Goal: Task Accomplishment & Management: Use online tool/utility

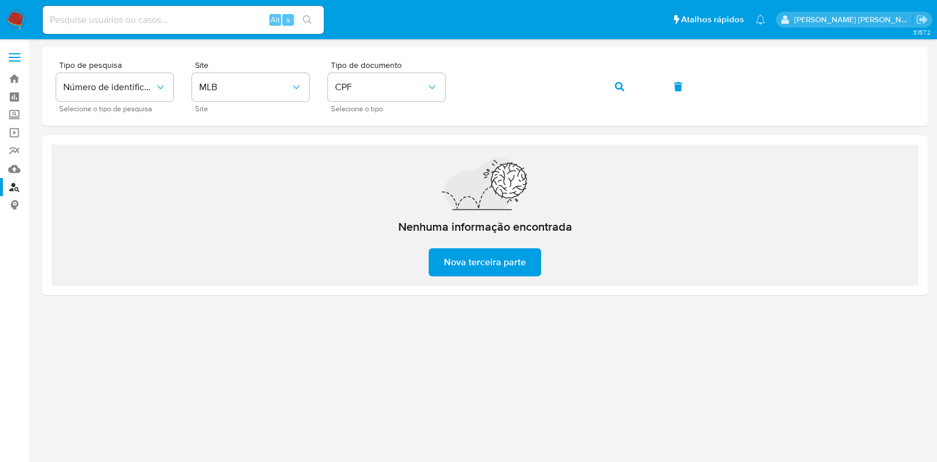
click at [14, 19] on img at bounding box center [16, 20] width 20 height 20
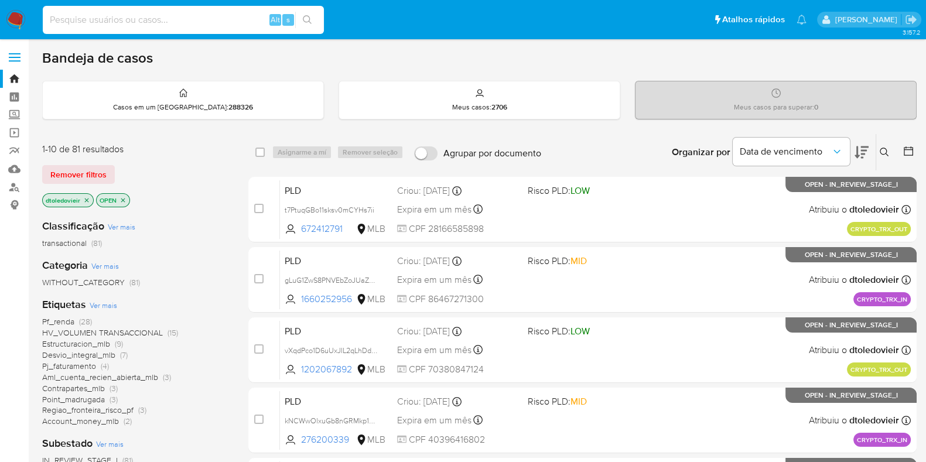
click at [208, 23] on input at bounding box center [183, 19] width 281 height 15
paste input "715419920"
type input "715419920"
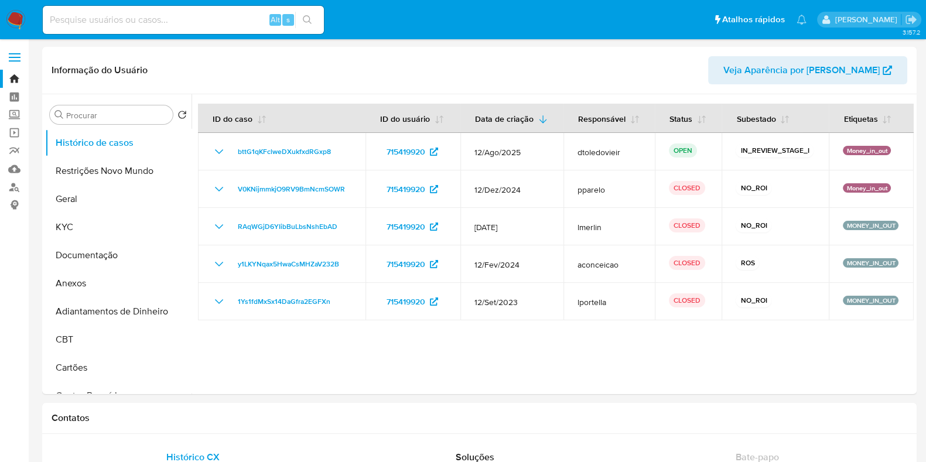
select select "10"
click at [207, 37] on nav "Pausado Ver notificaciones Alt s Atalhos rápidos Presiona las siguientes teclas…" at bounding box center [463, 19] width 926 height 39
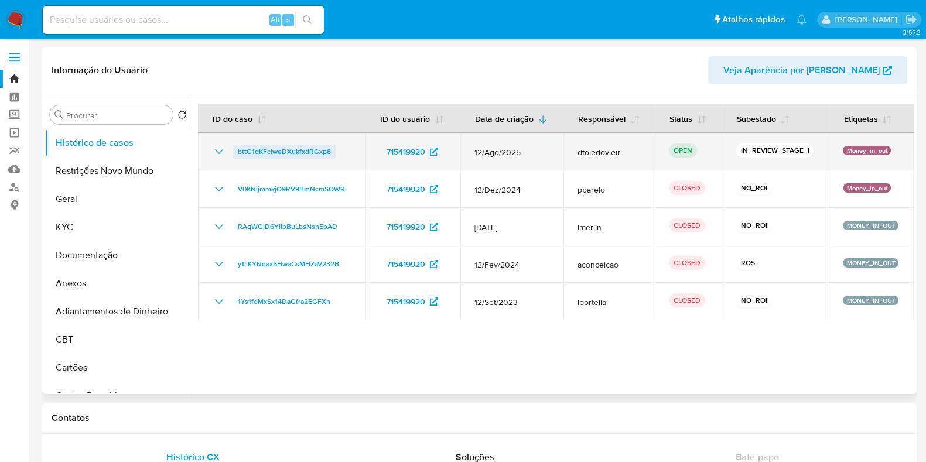
click at [301, 148] on span "bttG1qKFclweDXukfxdRGxp8" at bounding box center [284, 152] width 93 height 14
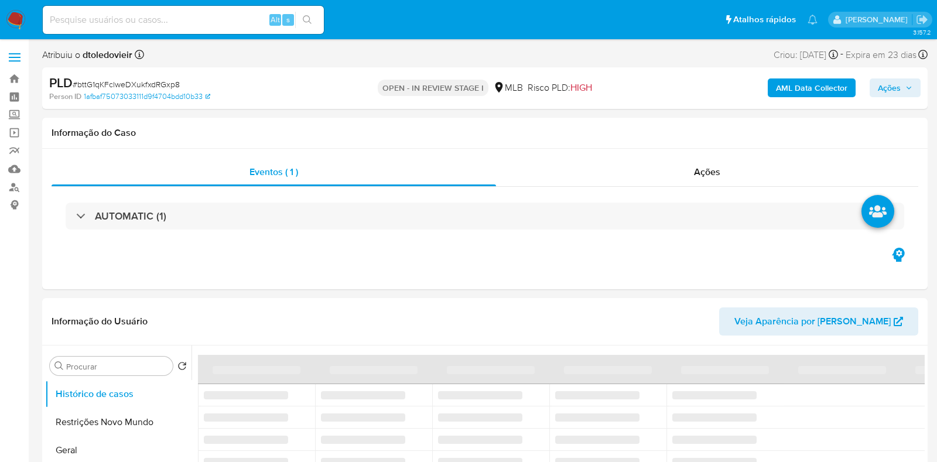
select select "10"
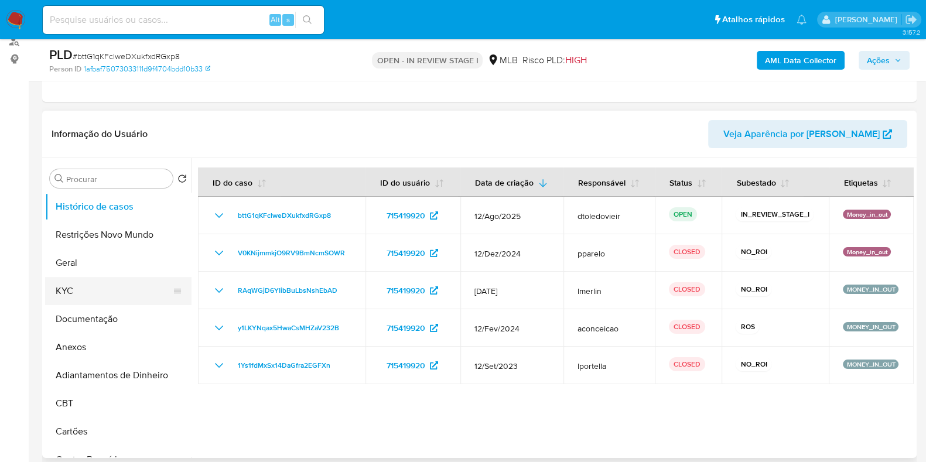
click at [108, 286] on button "KYC" at bounding box center [113, 291] width 137 height 28
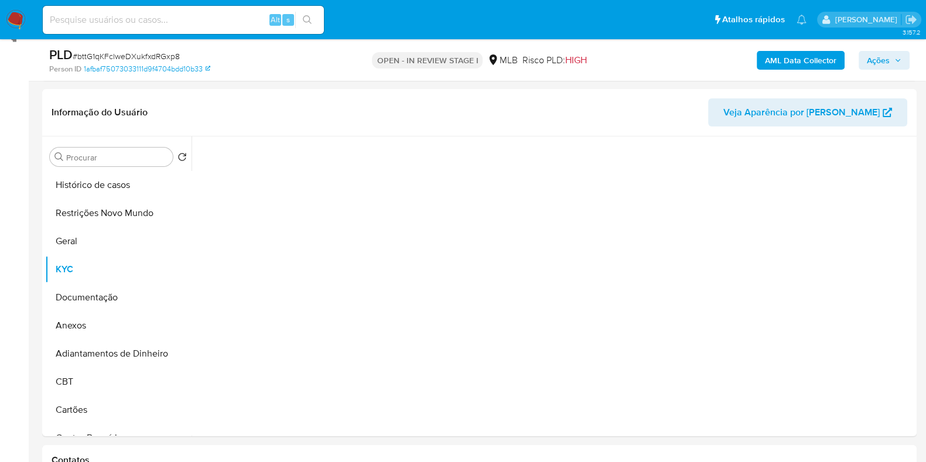
scroll to position [220, 0]
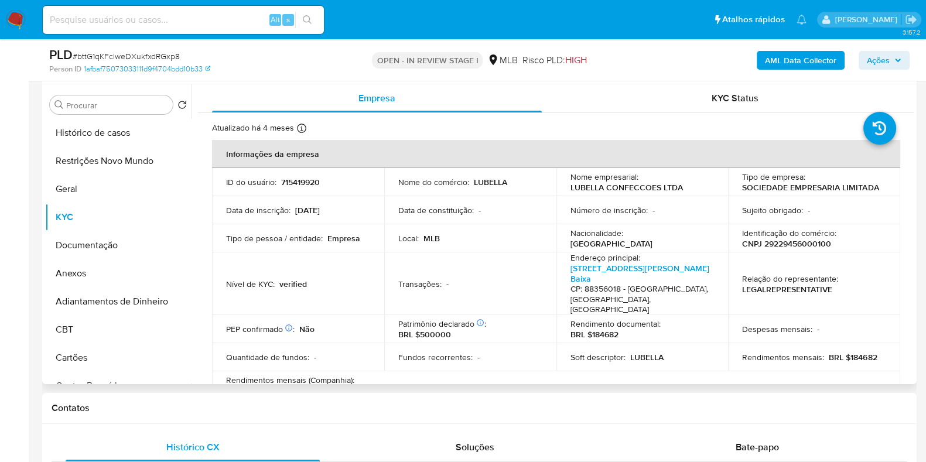
click at [773, 244] on p "CNPJ 29229456000100" at bounding box center [786, 243] width 89 height 11
copy p "29229456000100"
click at [85, 241] on button "Documentação" at bounding box center [113, 245] width 137 height 28
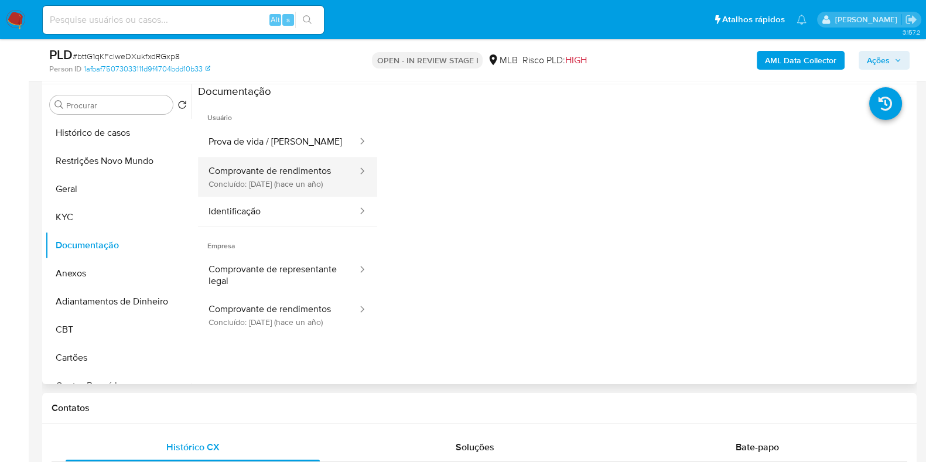
click at [290, 178] on button "Comprovante de rendimentos Concluído: 01/04/2024 (hace un año)" at bounding box center [278, 177] width 160 height 40
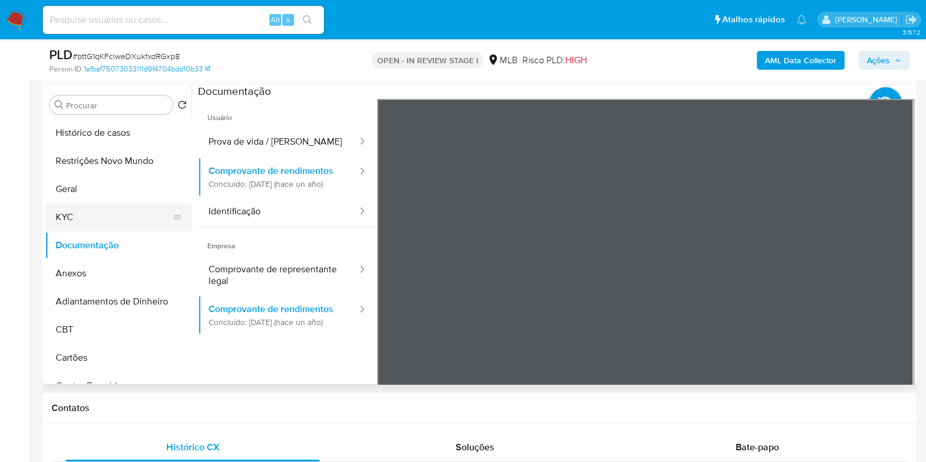
click at [131, 213] on button "KYC" at bounding box center [113, 217] width 137 height 28
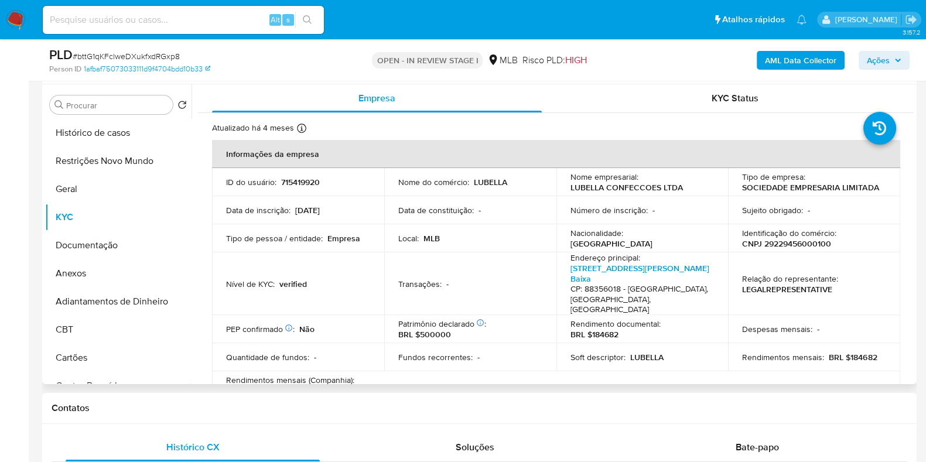
click at [777, 245] on p "CNPJ 29229456000100" at bounding box center [786, 243] width 89 height 11
copy p "29229456000100"
click at [84, 241] on button "Documentação" at bounding box center [113, 245] width 137 height 28
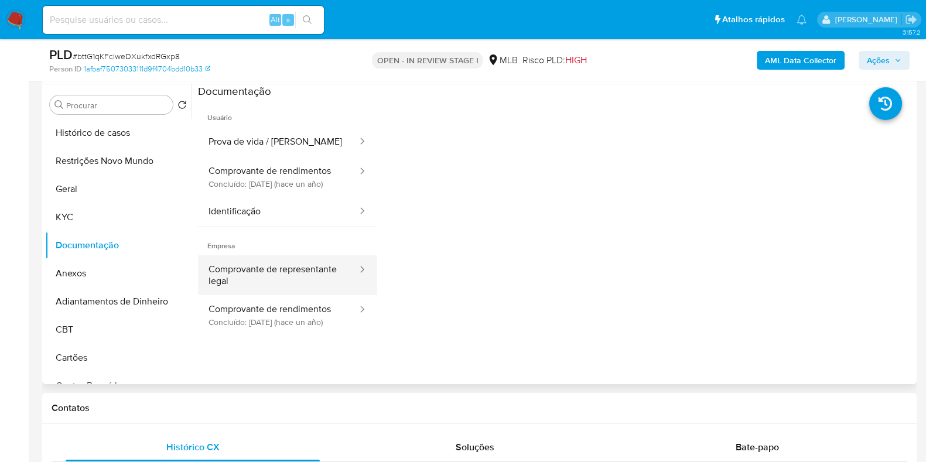
click at [296, 270] on button "Comprovante de representante legal" at bounding box center [278, 275] width 160 height 40
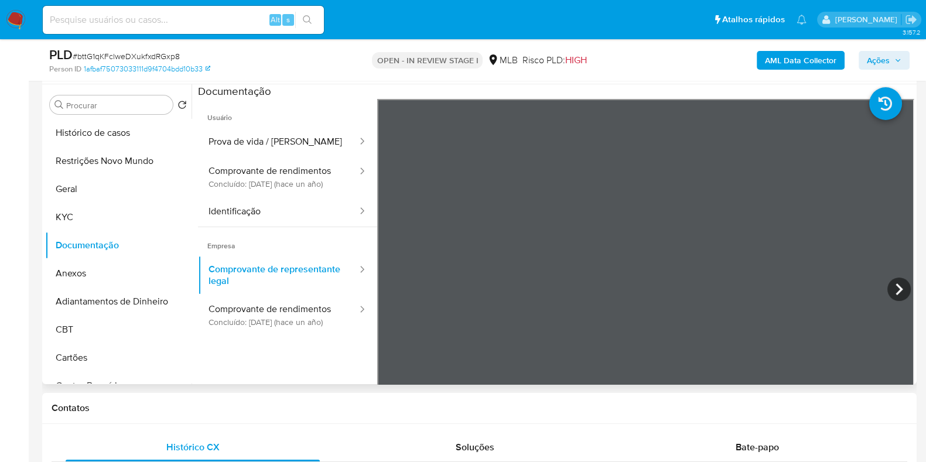
click at [617, 91] on section at bounding box center [555, 278] width 715 height 389
click at [904, 285] on icon at bounding box center [898, 288] width 23 height 23
click at [647, 91] on section at bounding box center [555, 278] width 715 height 389
click at [896, 286] on icon at bounding box center [898, 288] width 23 height 23
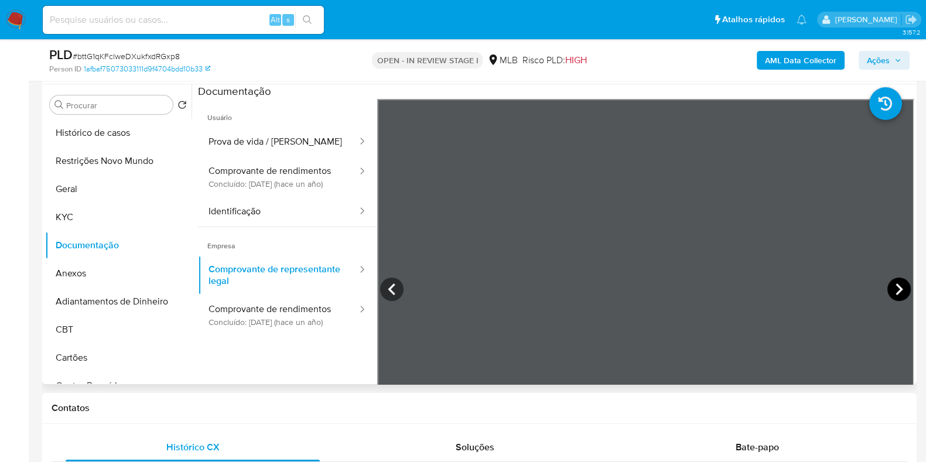
click at [895, 283] on icon at bounding box center [898, 289] width 7 height 12
click at [904, 288] on icon at bounding box center [898, 288] width 23 height 23
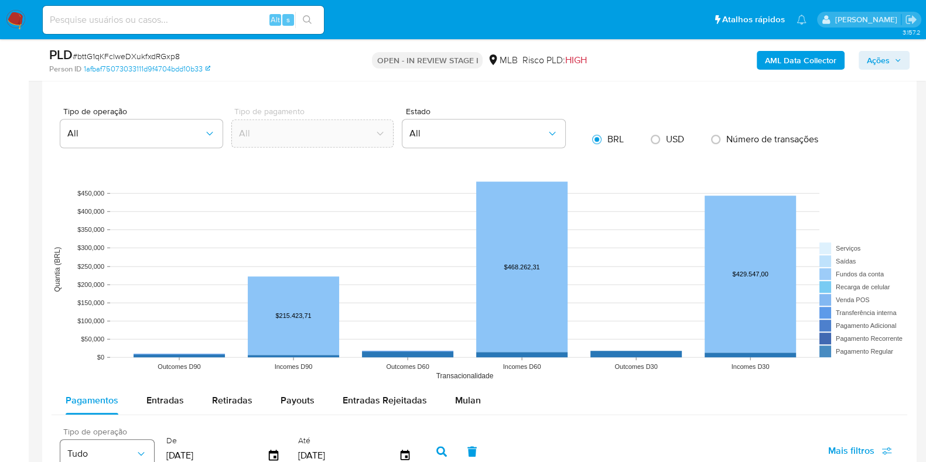
scroll to position [1170, 0]
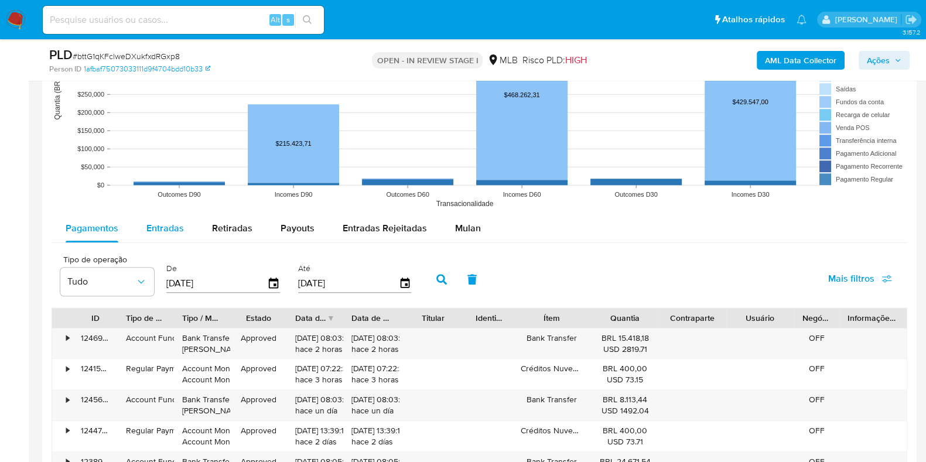
click at [181, 231] on span "Entradas" at bounding box center [164, 227] width 37 height 13
select select "10"
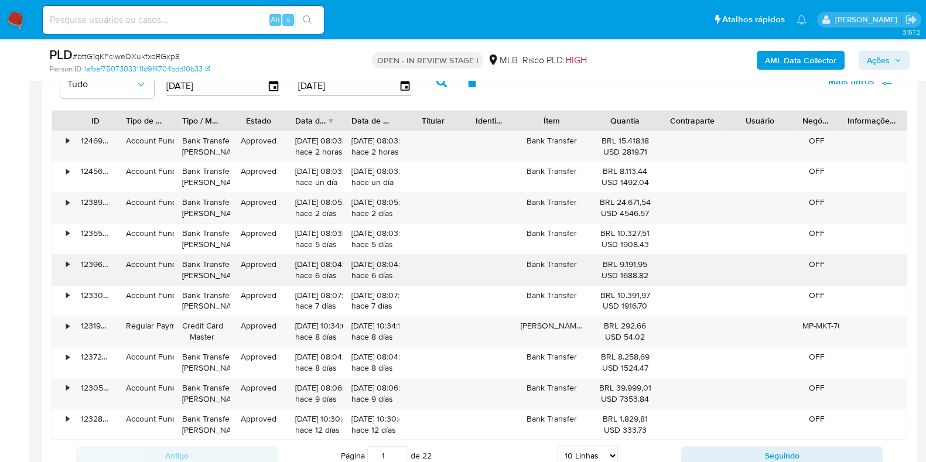
scroll to position [1390, 0]
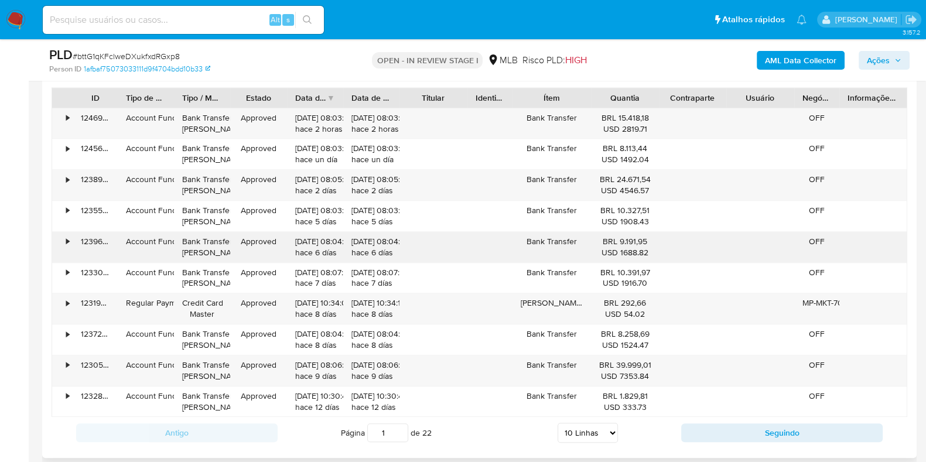
click at [68, 242] on div "•" at bounding box center [67, 241] width 3 height 11
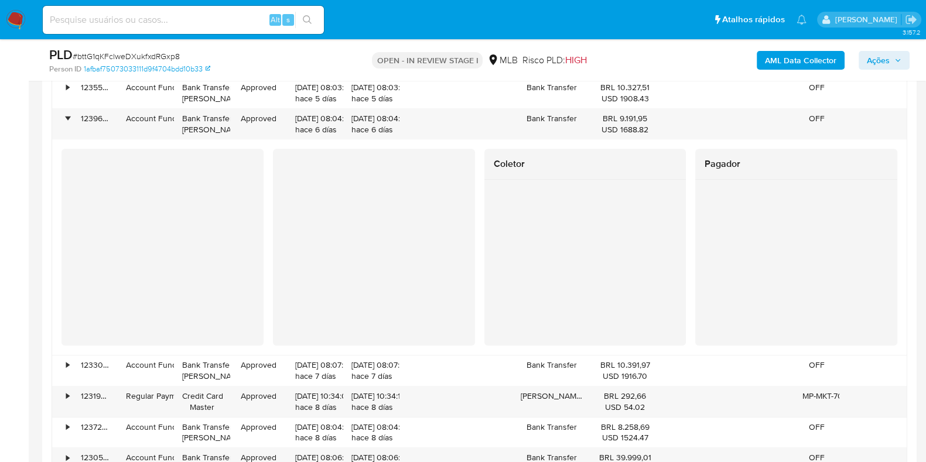
scroll to position [1537, 0]
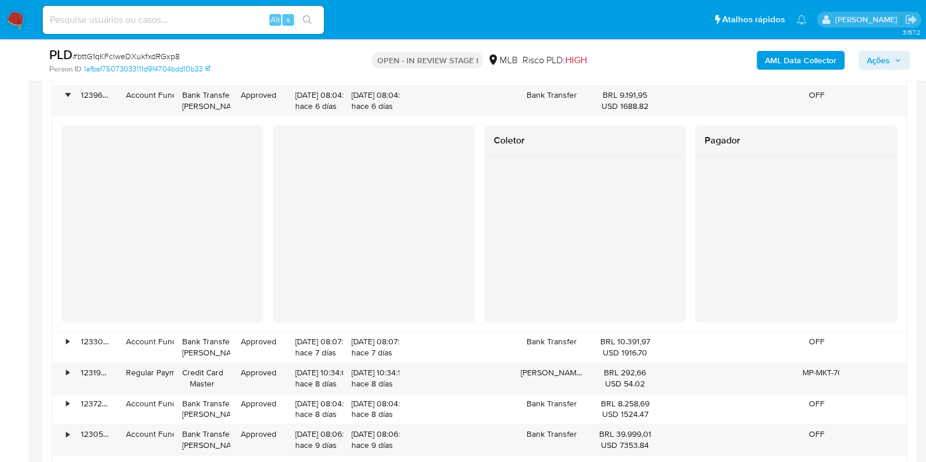
click at [893, 60] on span "Ações" at bounding box center [883, 60] width 35 height 16
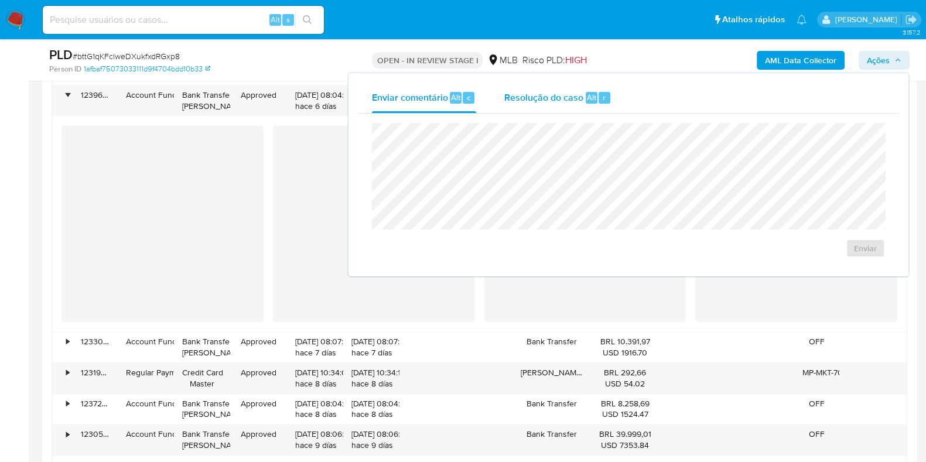
drag, startPoint x: 547, startPoint y: 100, endPoint x: 540, endPoint y: 109, distance: 12.1
click at [547, 100] on span "Resolução do caso" at bounding box center [543, 96] width 79 height 13
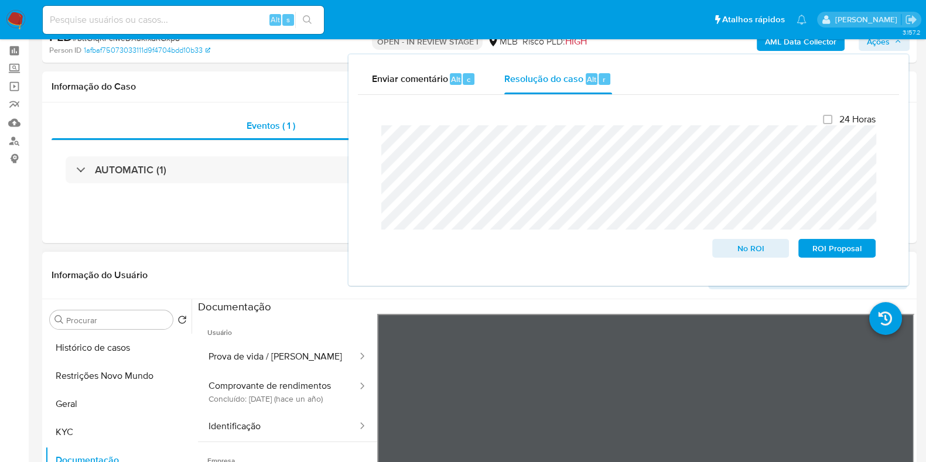
scroll to position [0, 0]
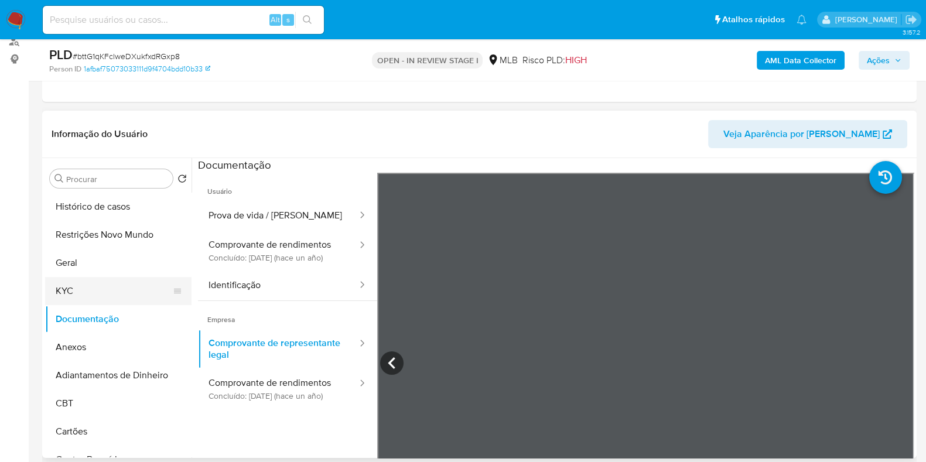
click at [75, 285] on button "KYC" at bounding box center [113, 291] width 137 height 28
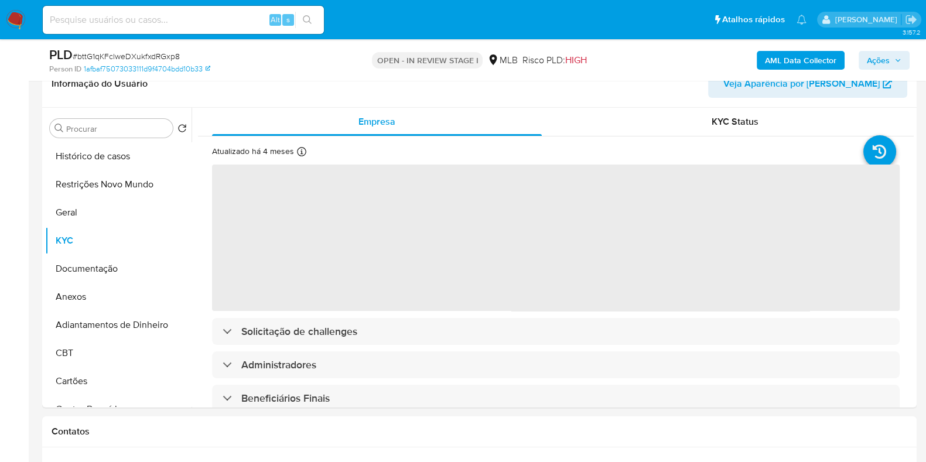
scroll to position [220, 0]
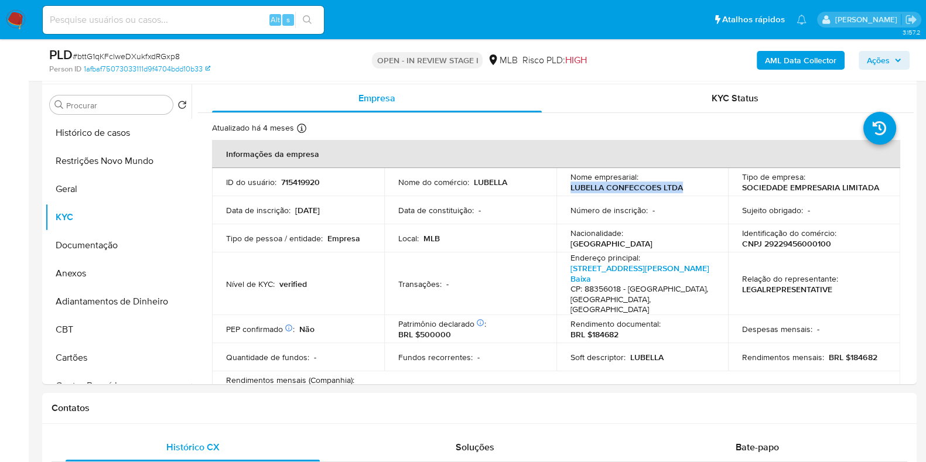
drag, startPoint x: 684, startPoint y: 187, endPoint x: 556, endPoint y: 187, distance: 128.2
click at [556, 187] on td "Nome empresarial : LUBELLA CONFECCOES LTDA" at bounding box center [642, 182] width 172 height 28
copy p "LUBELLA CONFECCOES LTDA"
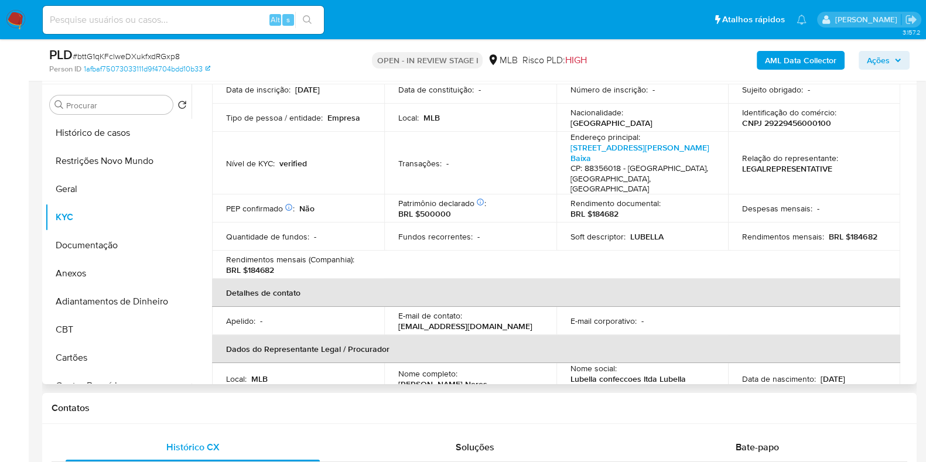
scroll to position [0, 0]
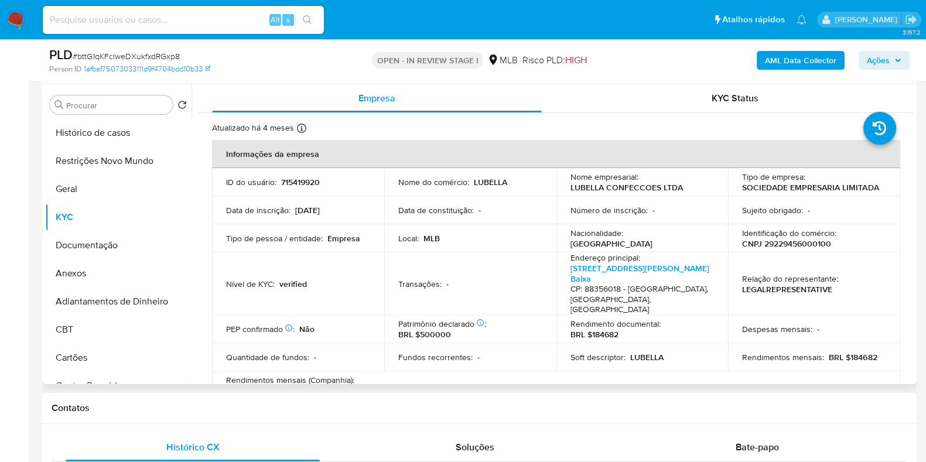
click at [789, 244] on p "CNPJ 29229456000100" at bounding box center [786, 243] width 89 height 11
copy p "29229456000100"
click at [81, 171] on button "Restrições Novo Mundo" at bounding box center [113, 161] width 137 height 28
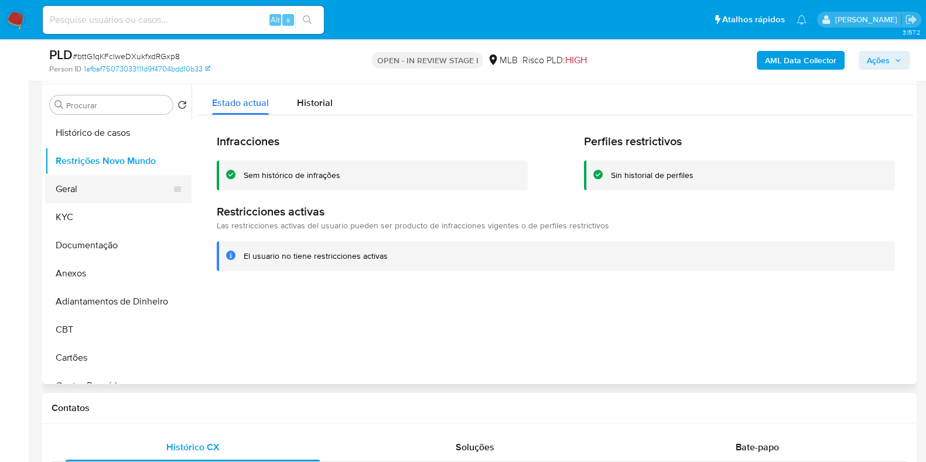
click at [67, 196] on button "Geral" at bounding box center [113, 189] width 137 height 28
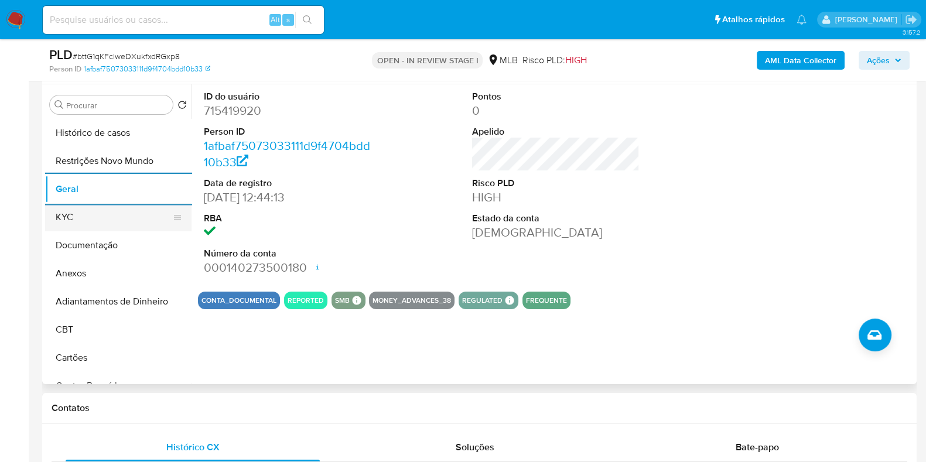
click at [68, 227] on button "KYC" at bounding box center [113, 217] width 137 height 28
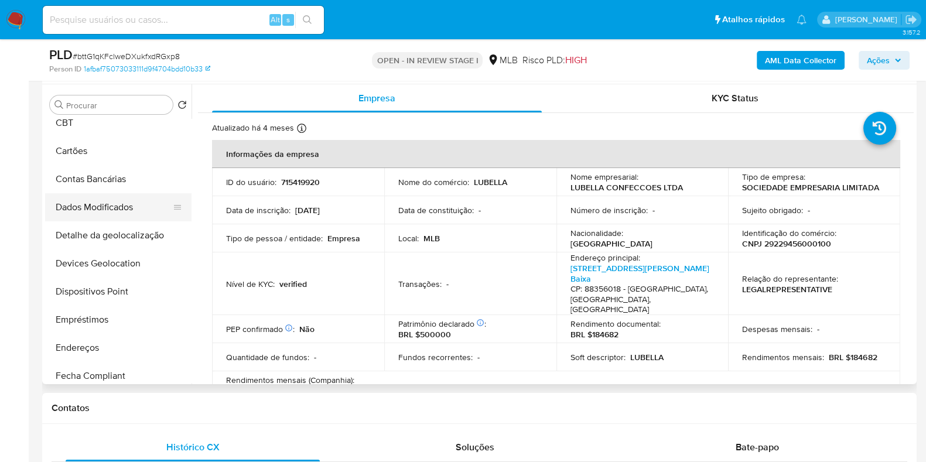
scroll to position [220, 0]
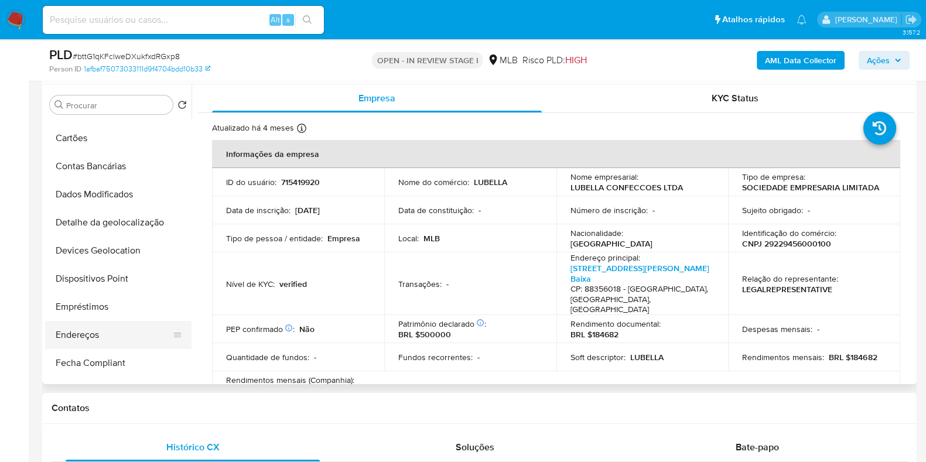
click at [94, 326] on button "Endereços" at bounding box center [113, 335] width 137 height 28
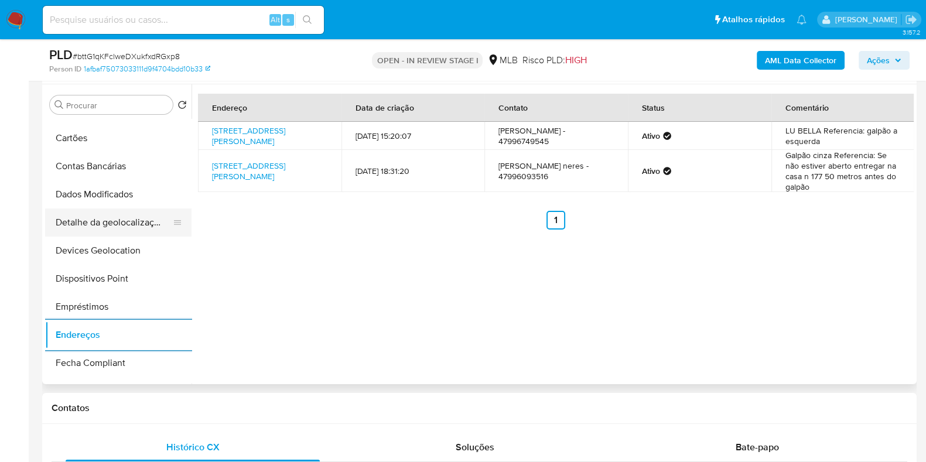
click at [118, 217] on button "Detalhe da geolocalização" at bounding box center [113, 222] width 137 height 28
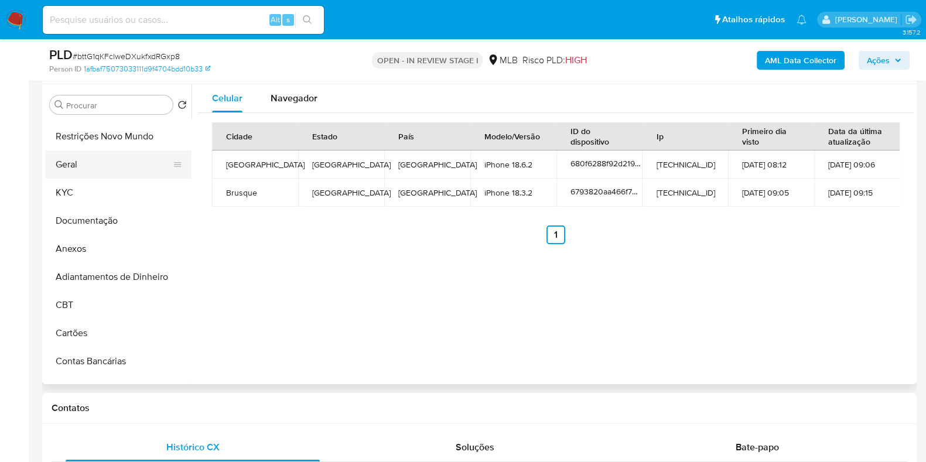
scroll to position [0, 0]
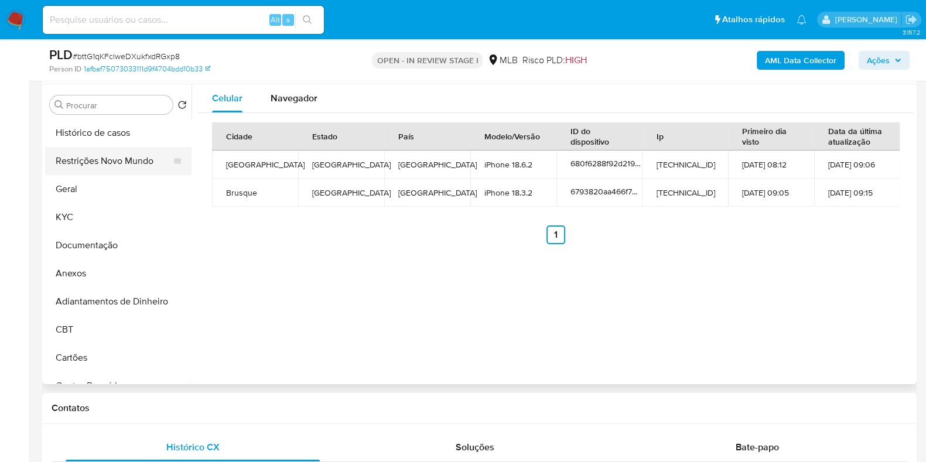
click at [131, 180] on button "Geral" at bounding box center [118, 189] width 146 height 28
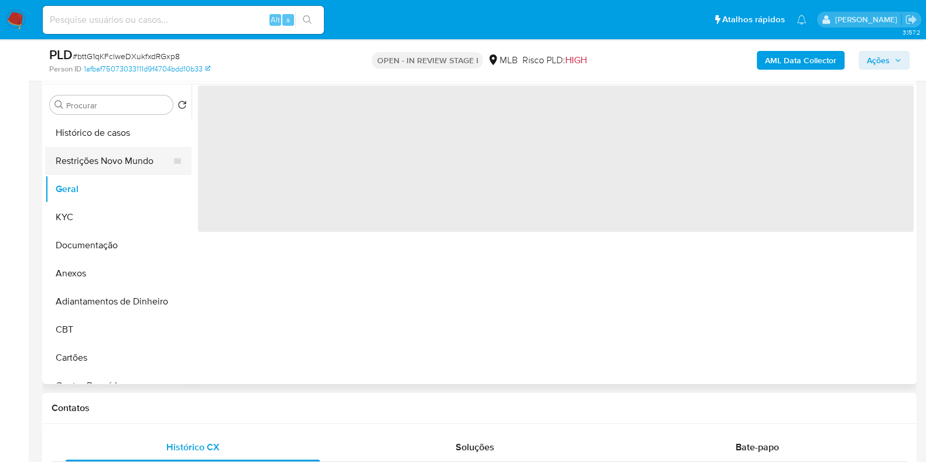
click at [128, 167] on button "Restrições Novo Mundo" at bounding box center [113, 161] width 137 height 28
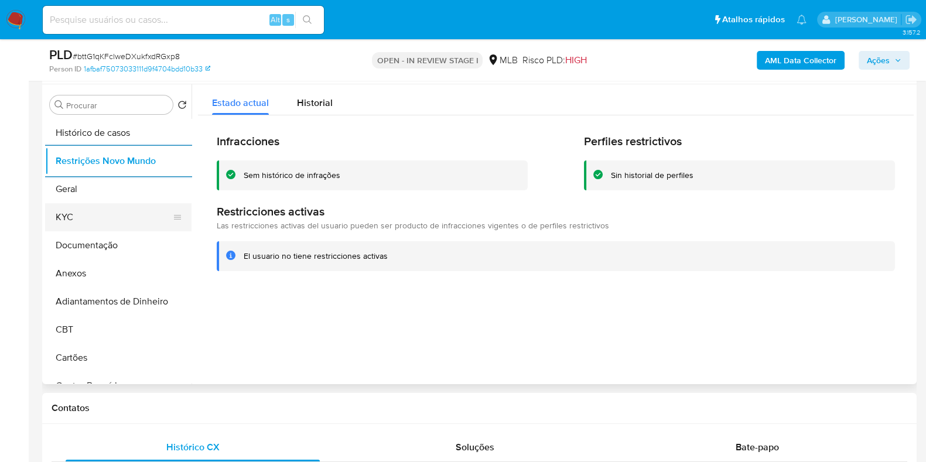
scroll to position [220, 0]
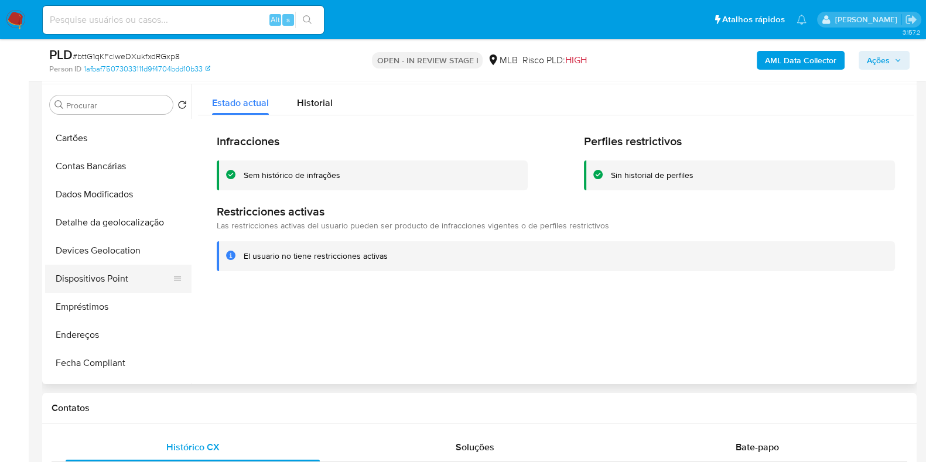
click at [97, 280] on button "Dispositivos Point" at bounding box center [113, 279] width 137 height 28
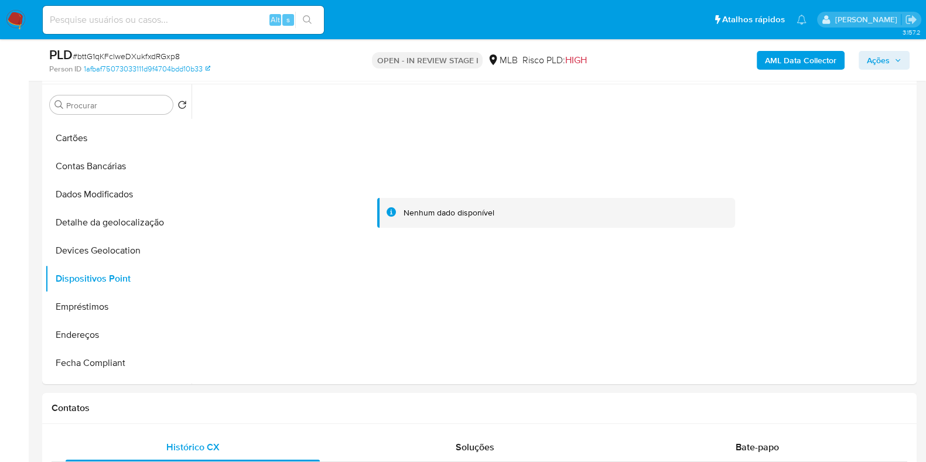
click at [787, 66] on b "AML Data Collector" at bounding box center [800, 60] width 71 height 19
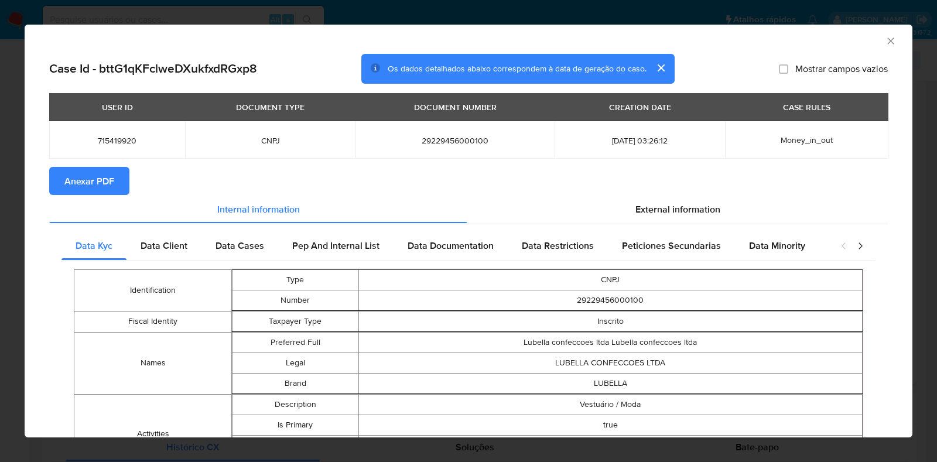
click at [105, 187] on span "Anexar PDF" at bounding box center [89, 181] width 50 height 26
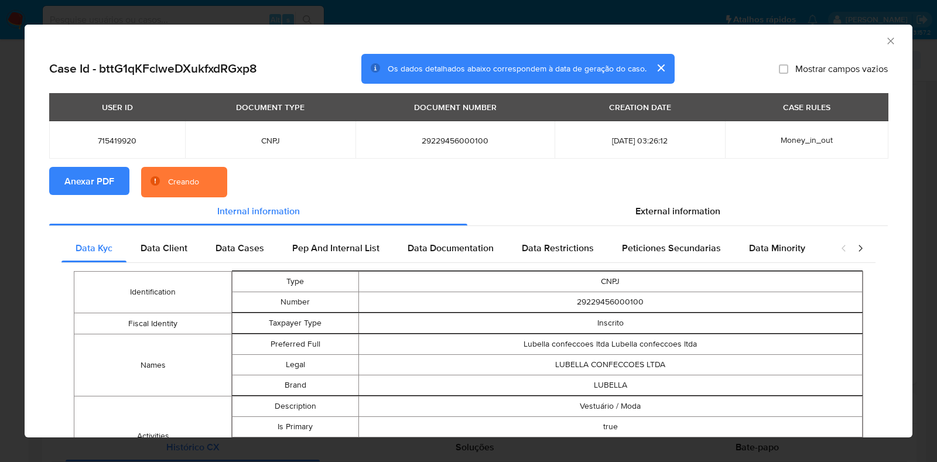
click at [0, 205] on div "AML Data Collector Case Id - bttG1qKFclweDXukfxdRGxp8 Os dados detalhados abaix…" at bounding box center [468, 231] width 937 height 462
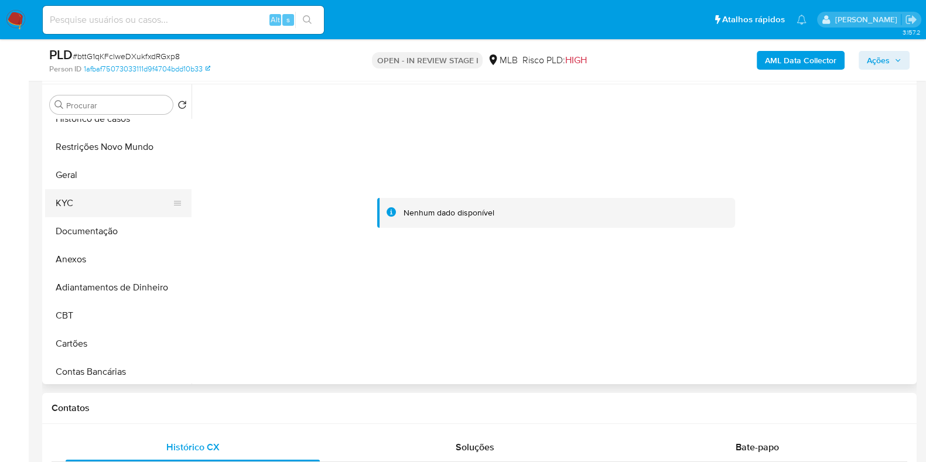
scroll to position [0, 0]
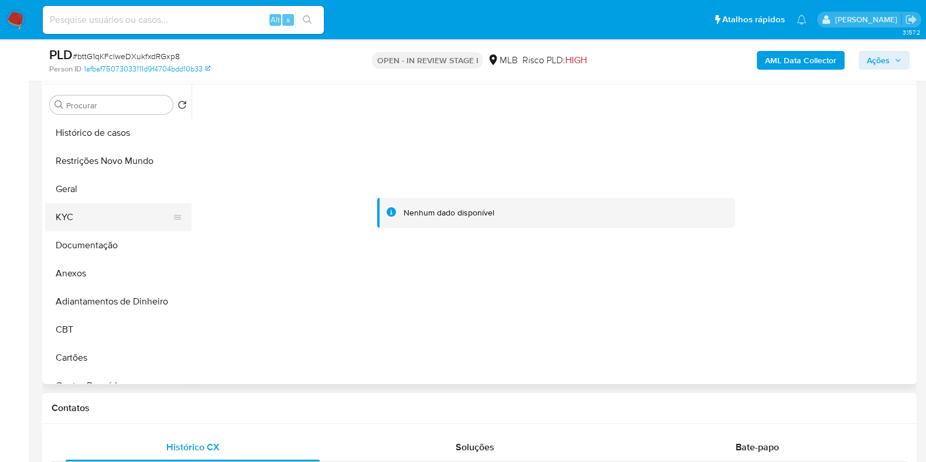
click at [85, 218] on button "KYC" at bounding box center [113, 217] width 137 height 28
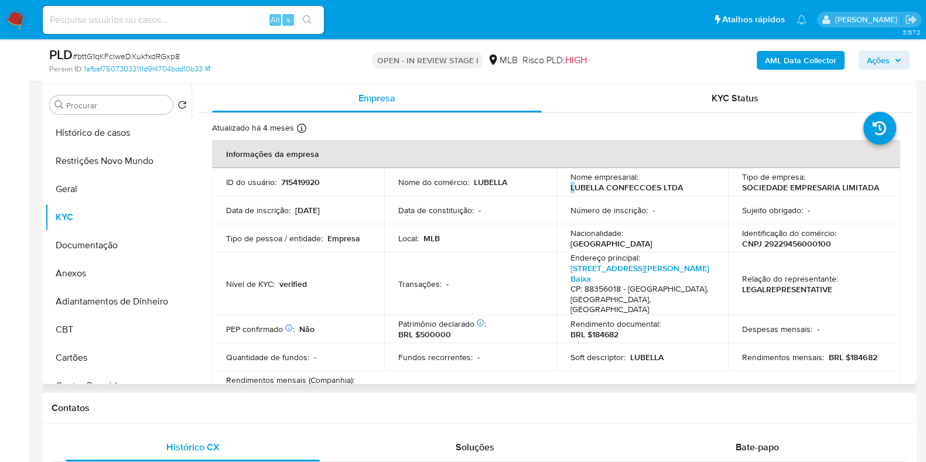
drag, startPoint x: 684, startPoint y: 190, endPoint x: 567, endPoint y: 193, distance: 117.7
click at [567, 193] on td "Nome empresarial : LUBELLA CONFECCOES LTDA" at bounding box center [642, 182] width 172 height 28
drag, startPoint x: 687, startPoint y: 186, endPoint x: 560, endPoint y: 189, distance: 127.1
click at [560, 189] on td "Nome empresarial : LUBELLA CONFECCOES LTDA" at bounding box center [642, 182] width 172 height 28
copy p "LUBELLA CONFECCOES LTDA"
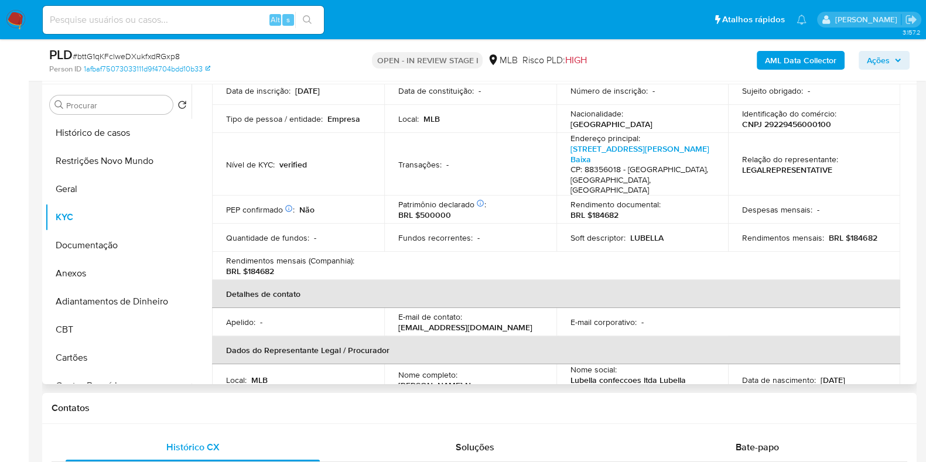
scroll to position [659, 0]
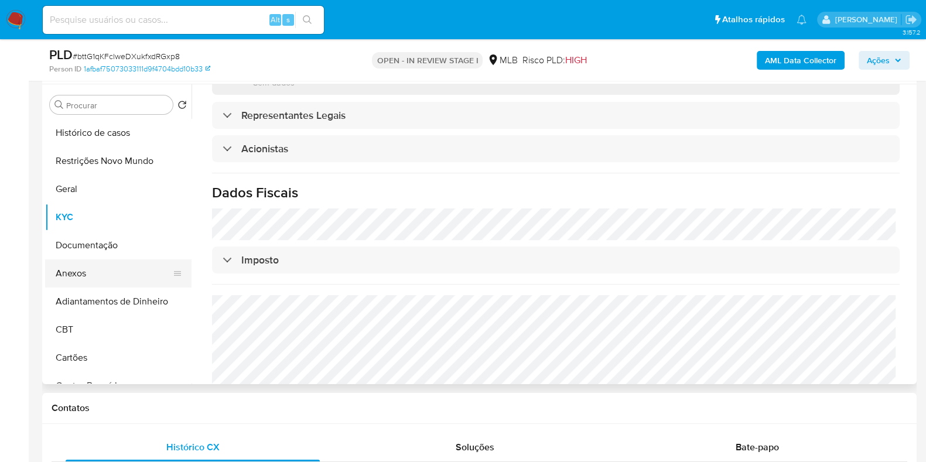
click at [86, 269] on button "Anexos" at bounding box center [113, 273] width 137 height 28
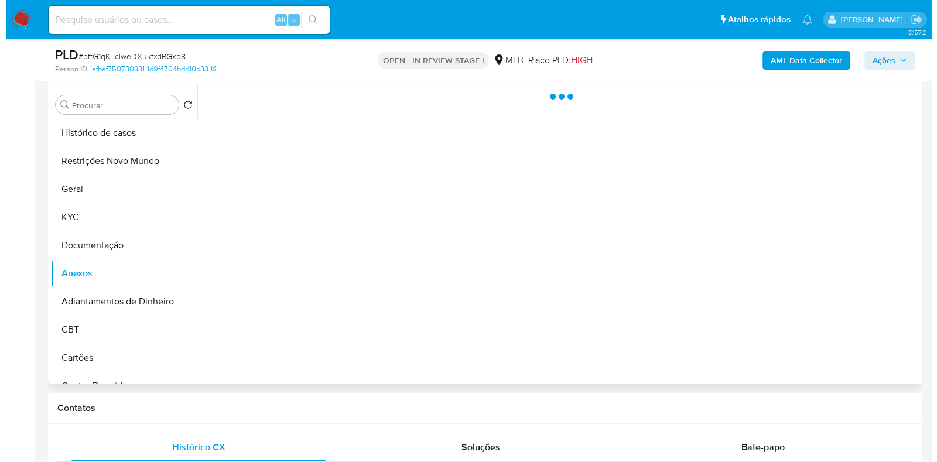
scroll to position [0, 0]
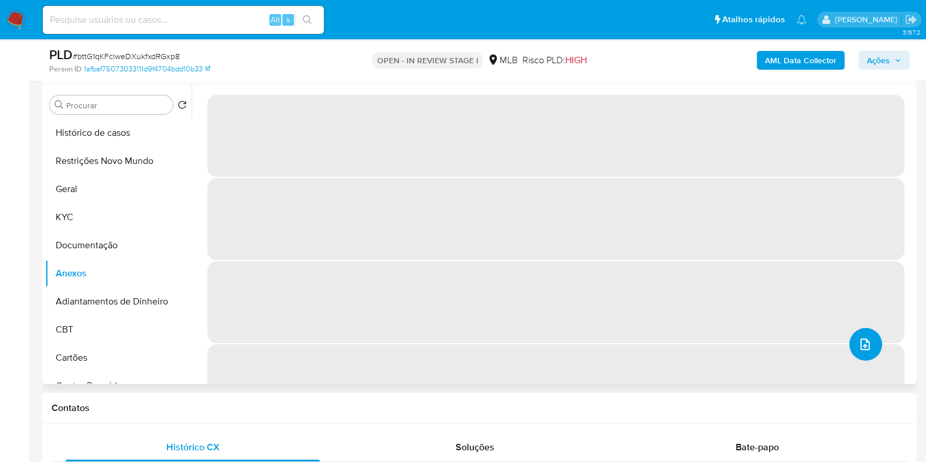
click at [863, 342] on icon "upload-file" at bounding box center [865, 344] width 14 height 14
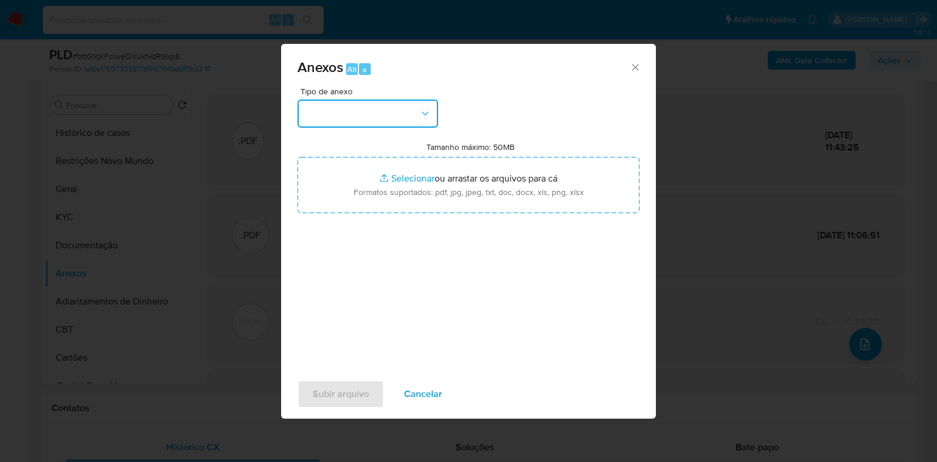
click at [410, 113] on button "button" at bounding box center [367, 114] width 140 height 28
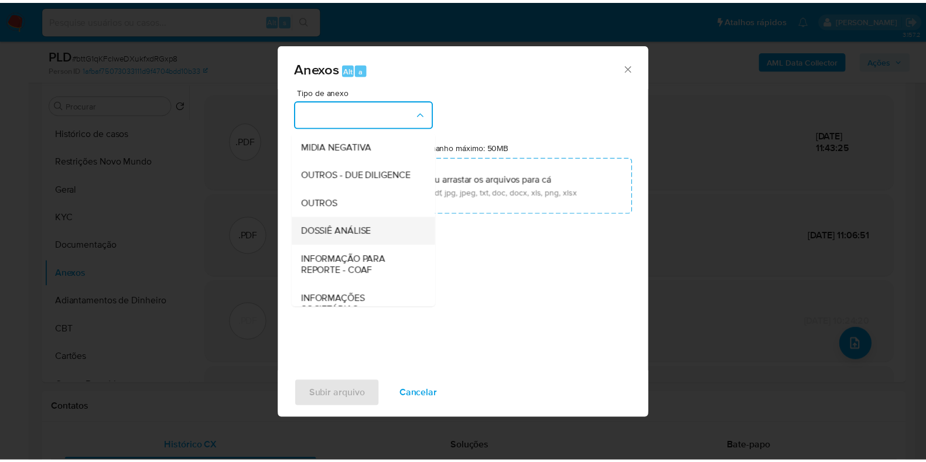
scroll to position [180, 0]
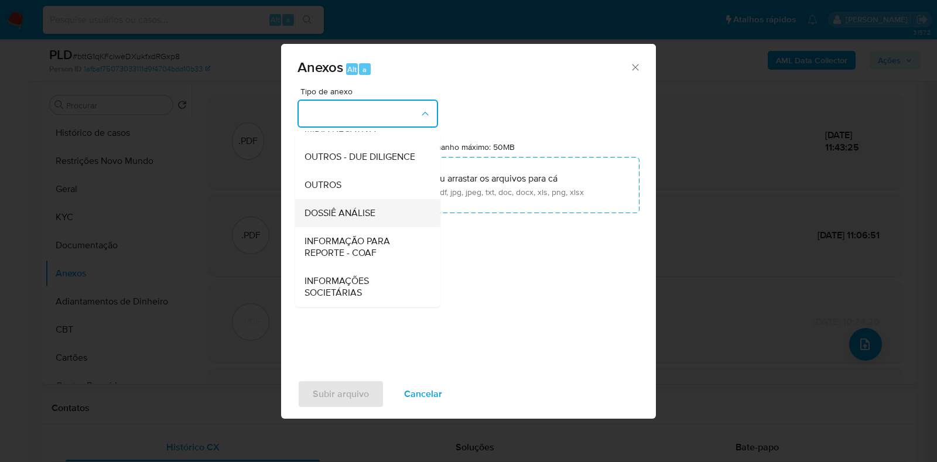
click at [365, 202] on div "DOSSIÊ ANÁLISE" at bounding box center [363, 213] width 119 height 28
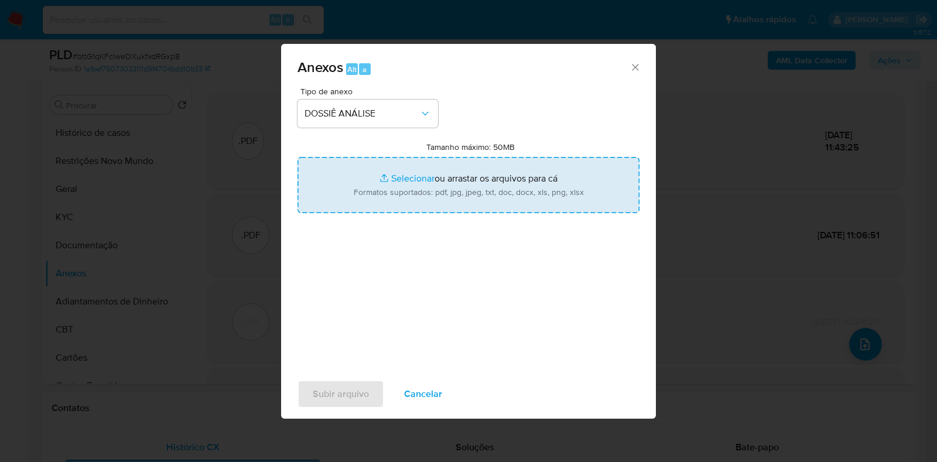
type input "C:\fakepath\CNPJ 29229456000100 - LUBELLA CONFECCOES LTDA.pdf"
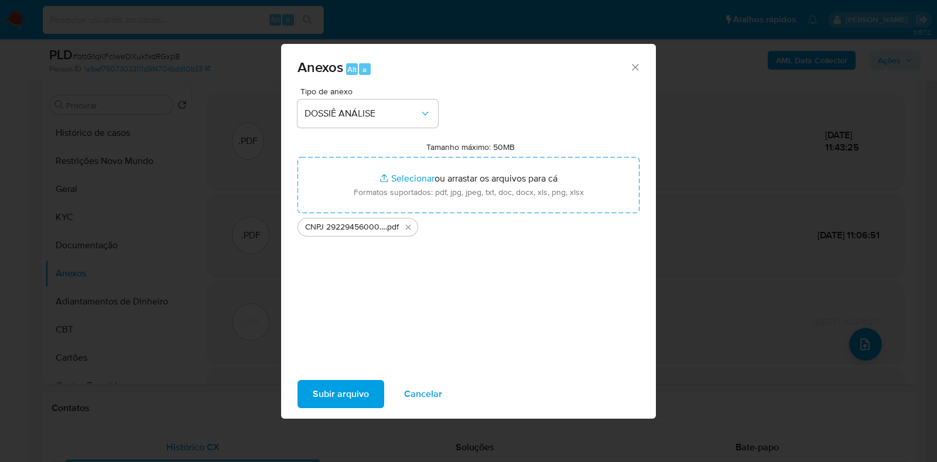
click at [323, 387] on span "Subir arquivo" at bounding box center [341, 394] width 56 height 26
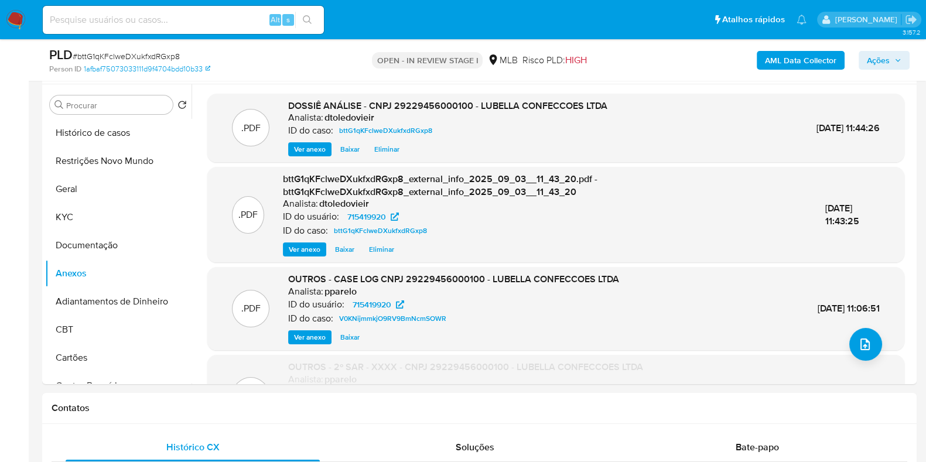
click at [893, 63] on span "Ações" at bounding box center [883, 60] width 35 height 16
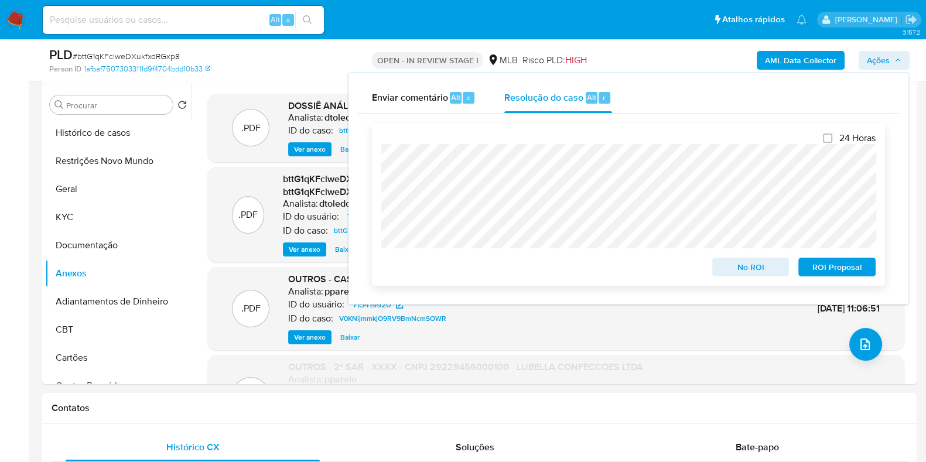
click at [741, 265] on span "No ROI" at bounding box center [750, 267] width 61 height 16
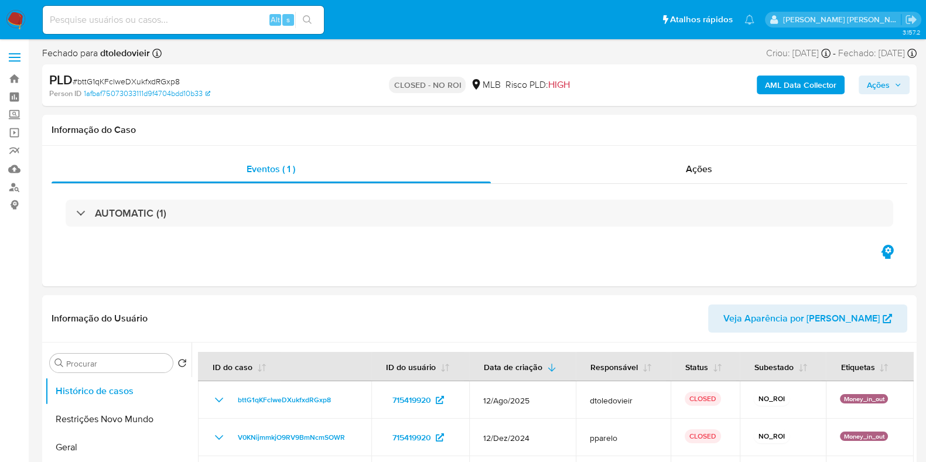
select select "10"
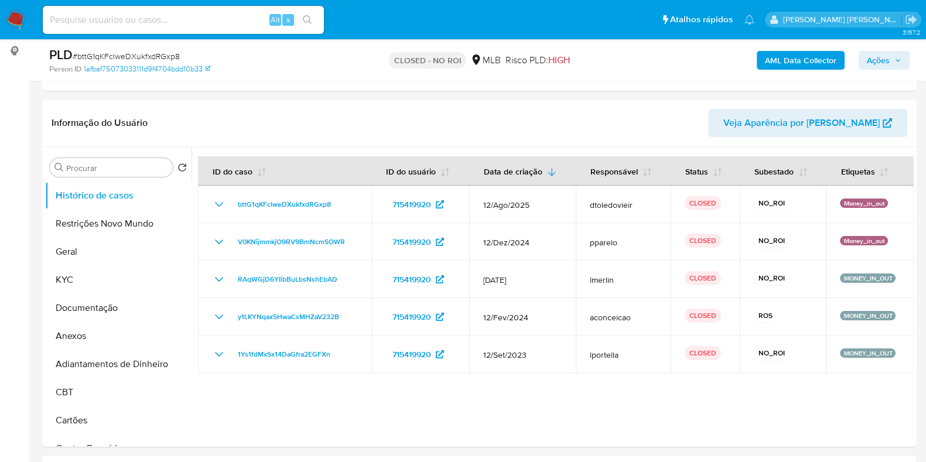
scroll to position [220, 0]
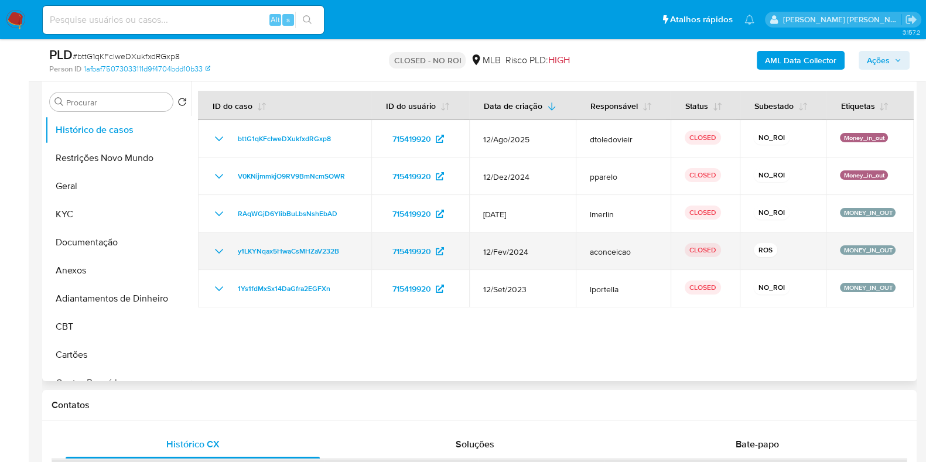
drag, startPoint x: 545, startPoint y: 252, endPoint x: 475, endPoint y: 259, distance: 70.6
click at [475, 259] on td "12/Fev/2024" at bounding box center [522, 250] width 107 height 37
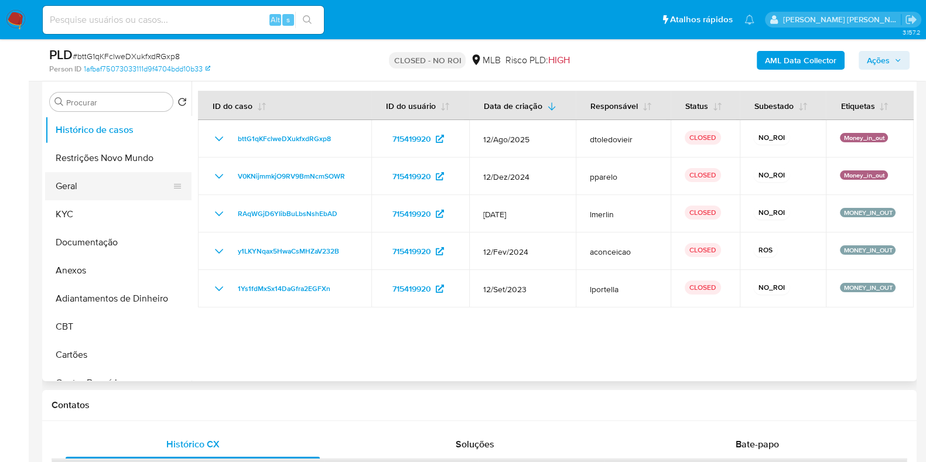
click at [97, 179] on button "Geral" at bounding box center [113, 186] width 137 height 28
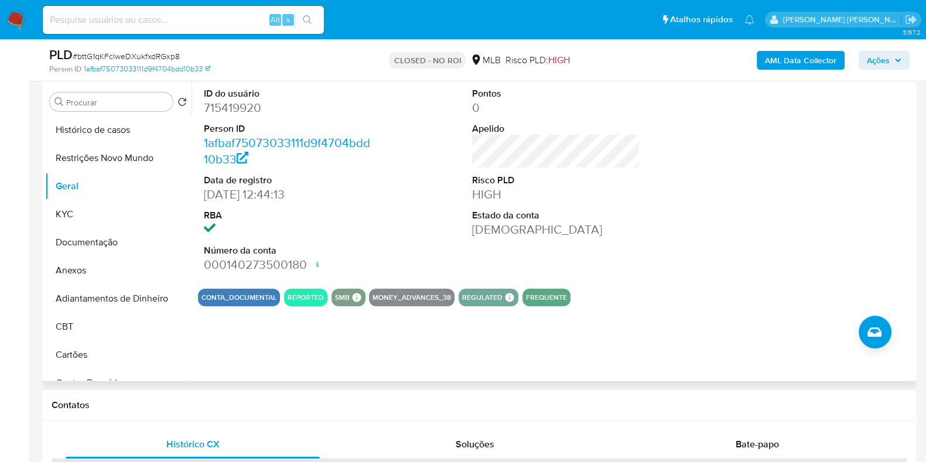
click at [232, 109] on dd "715419920" at bounding box center [287, 108] width 167 height 16
copy dd "715419920"
click at [190, 28] on div "Alt s" at bounding box center [183, 20] width 281 height 28
click at [195, 24] on input at bounding box center [183, 19] width 281 height 15
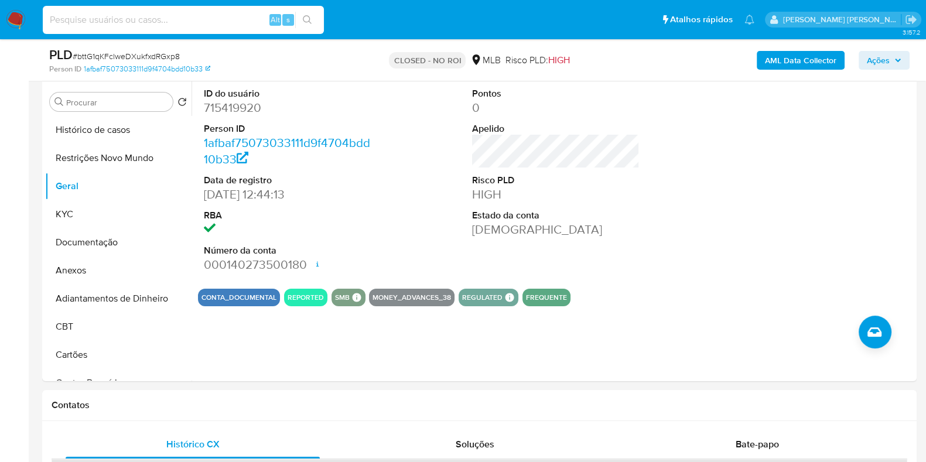
paste input "2336982149"
type input "2336982149"
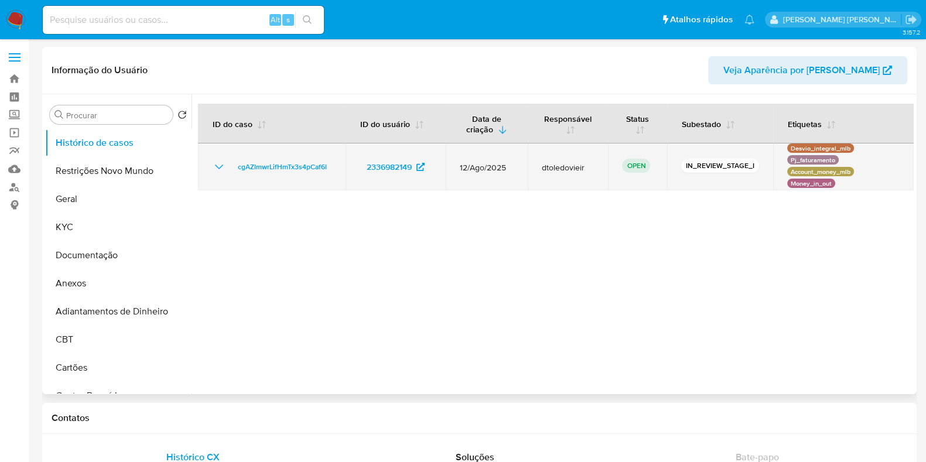
select select "10"
click at [287, 169] on span "cgAZImwrLifHmTx3s4pCaf6l" at bounding box center [282, 167] width 89 height 14
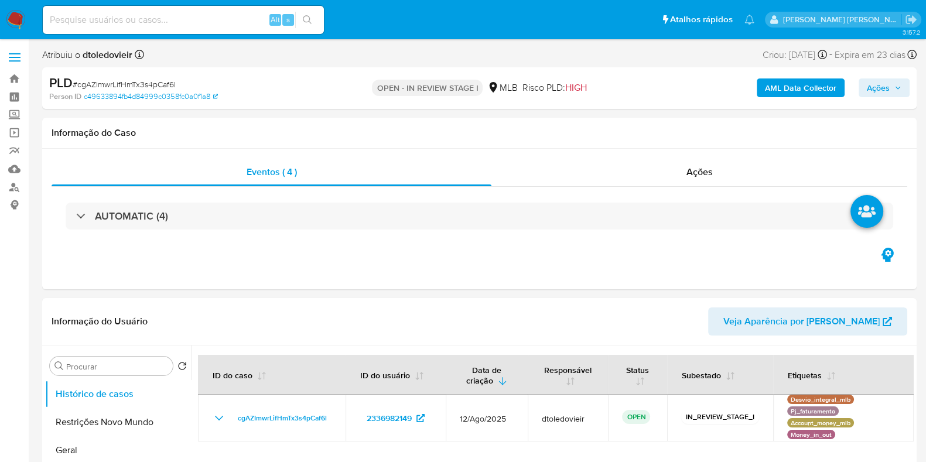
select select "10"
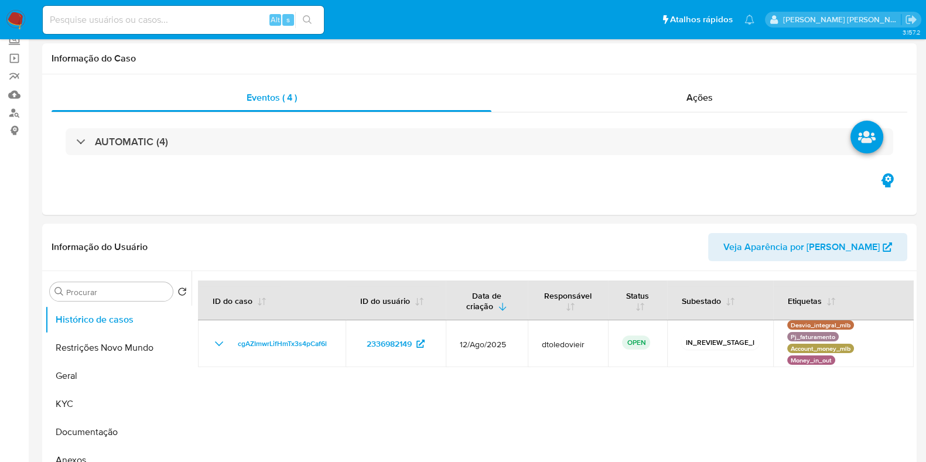
scroll to position [146, 0]
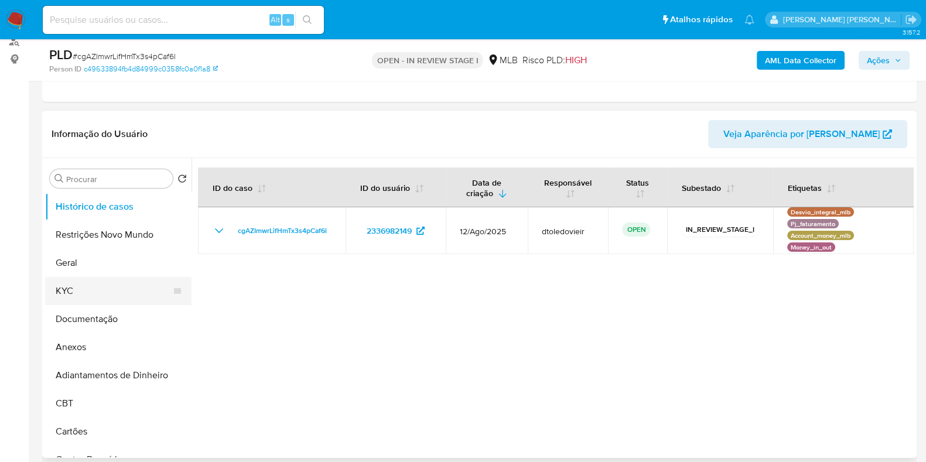
click at [67, 279] on button "KYC" at bounding box center [113, 291] width 137 height 28
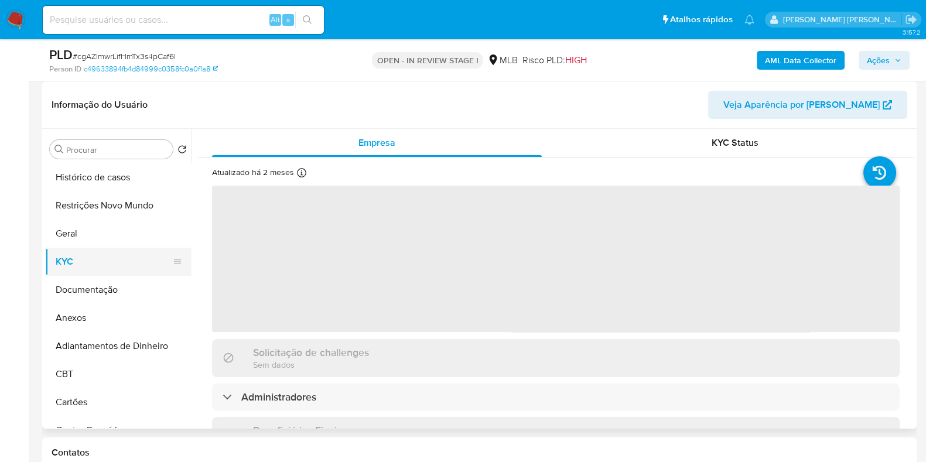
scroll to position [220, 0]
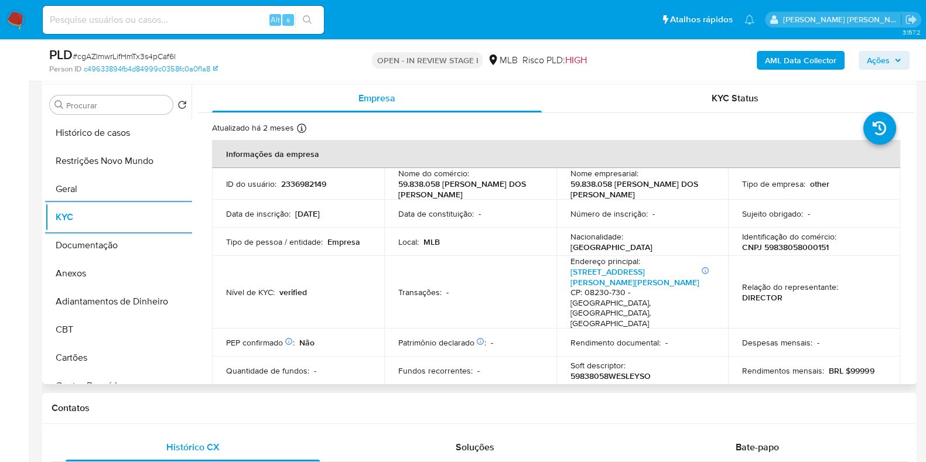
click at [785, 247] on p "CNPJ 59838058000151" at bounding box center [785, 247] width 87 height 11
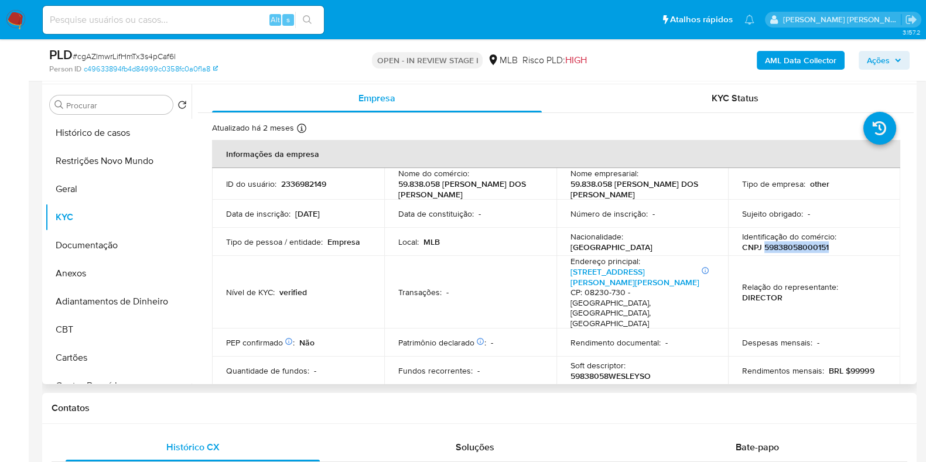
click at [785, 247] on p "CNPJ 59838058000151" at bounding box center [785, 247] width 87 height 11
copy p "59838058000151"
click at [92, 239] on button "Documentação" at bounding box center [113, 245] width 137 height 28
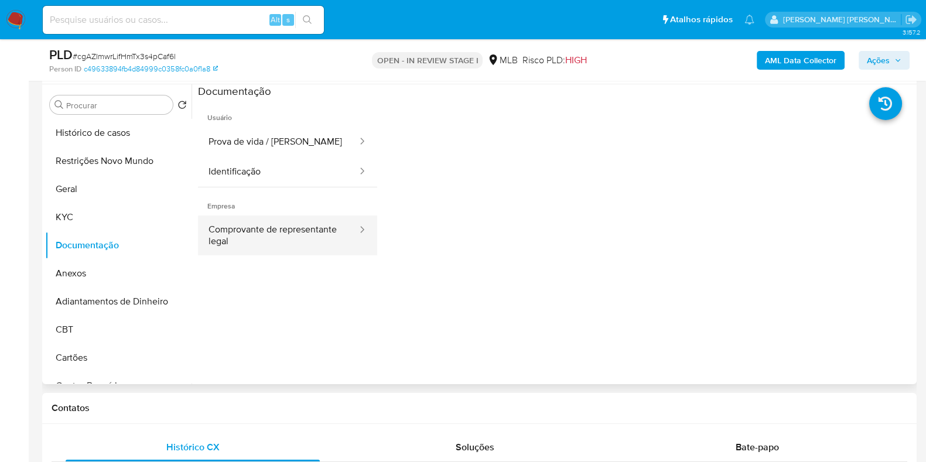
click at [291, 236] on button "Comprovante de representante legal" at bounding box center [278, 235] width 160 height 40
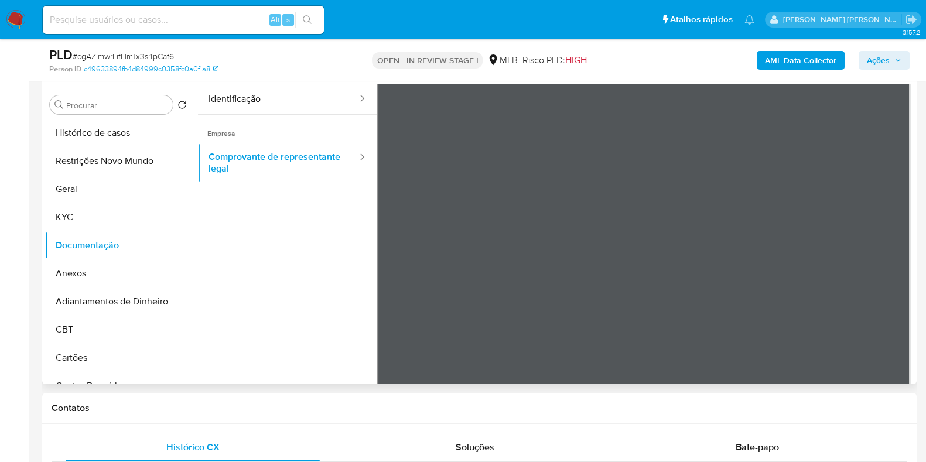
scroll to position [0, 0]
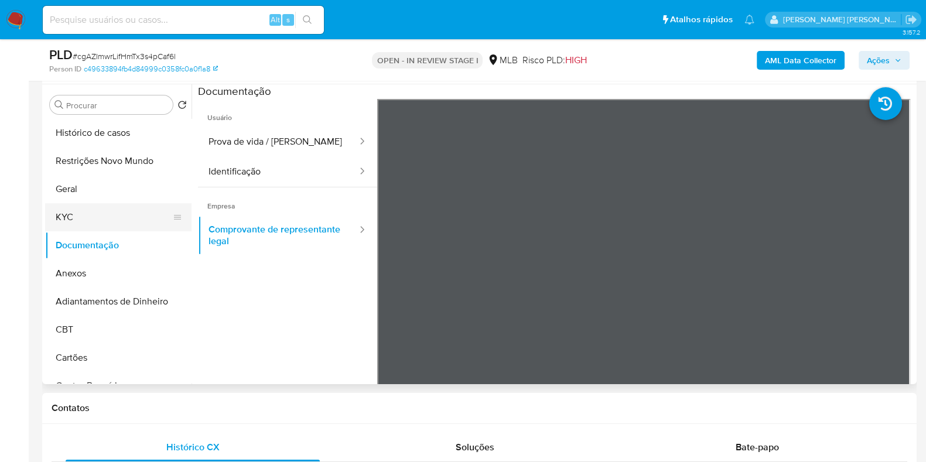
click at [107, 213] on button "KYC" at bounding box center [113, 217] width 137 height 28
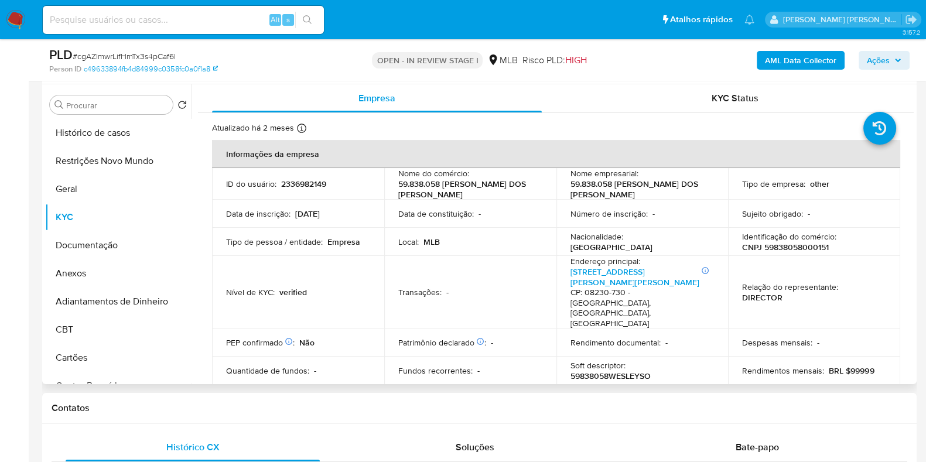
click at [804, 249] on p "CNPJ 59838058000151" at bounding box center [785, 247] width 87 height 11
click at [805, 249] on p "CNPJ 59838058000151" at bounding box center [785, 247] width 87 height 11
copy p "59838058000151"
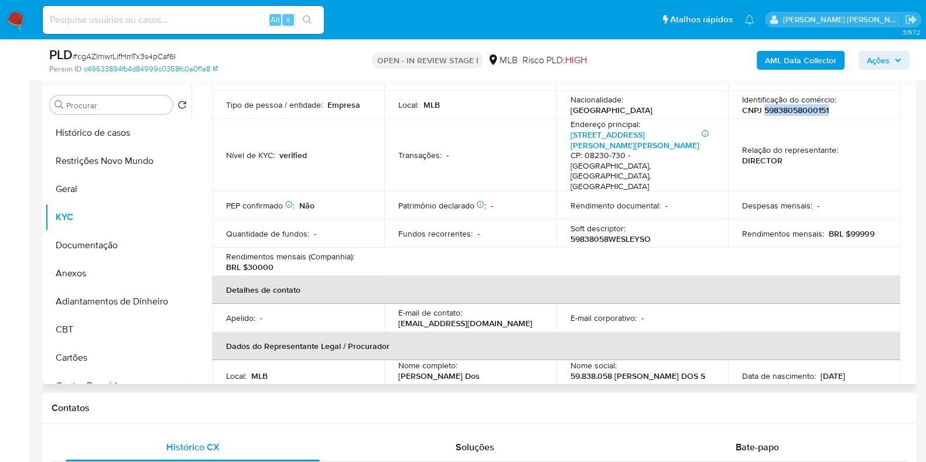
scroll to position [220, 0]
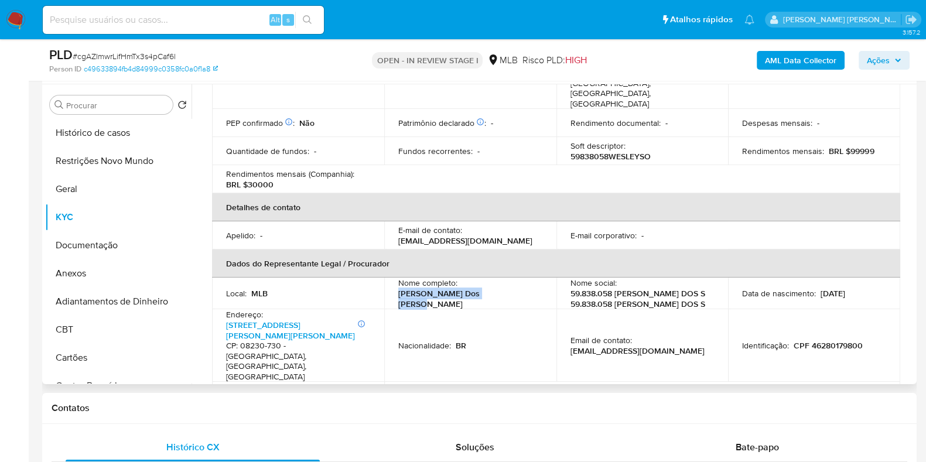
drag, startPoint x: 513, startPoint y: 268, endPoint x: 392, endPoint y: 268, distance: 120.6
click at [392, 277] on td "Nome completo : Wesley Soares Dos Santos" at bounding box center [470, 293] width 172 height 32
copy p "Wesley Soares Dos Santos"
click at [837, 340] on p "CPF 46280179800" at bounding box center [827, 345] width 69 height 11
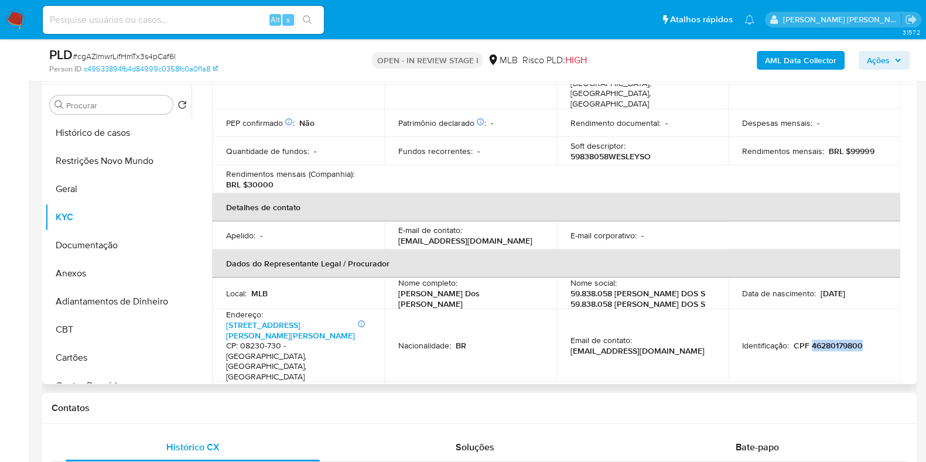
copy p "46280179800"
click at [882, 57] on span "Ações" at bounding box center [877, 60] width 23 height 19
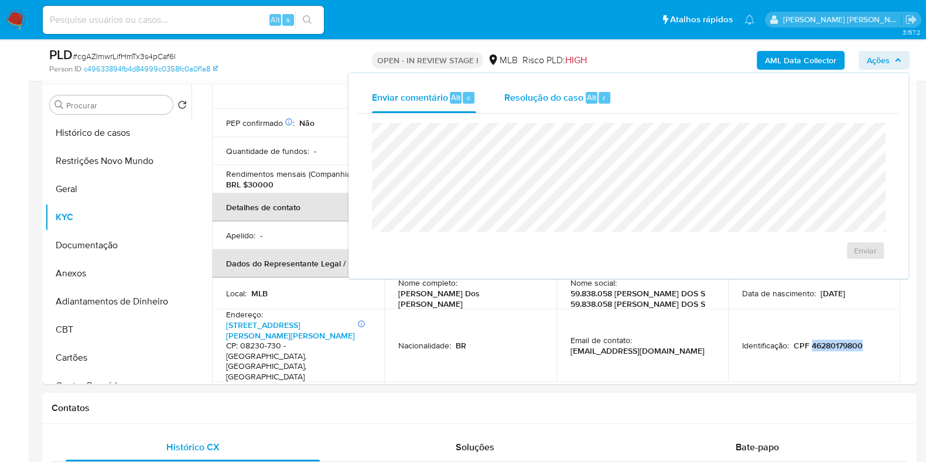
click at [571, 98] on span "Resolução do caso" at bounding box center [543, 96] width 79 height 13
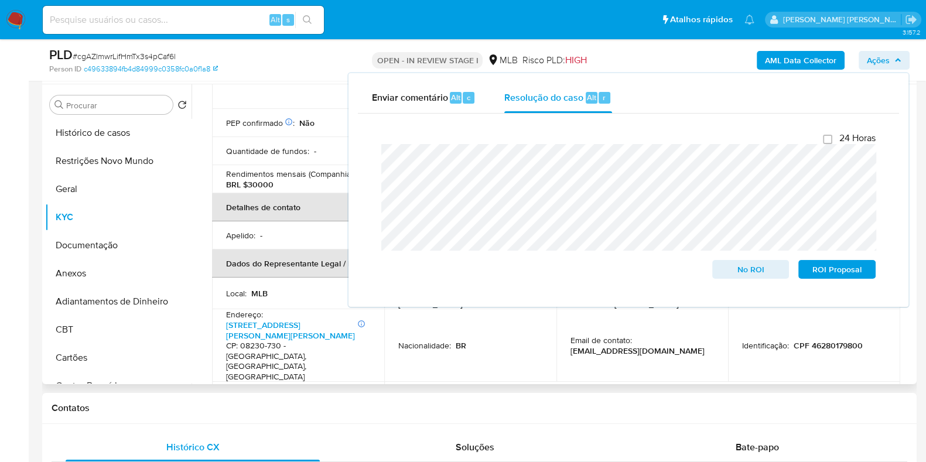
click at [292, 277] on td "Local : MLB" at bounding box center [298, 293] width 172 height 32
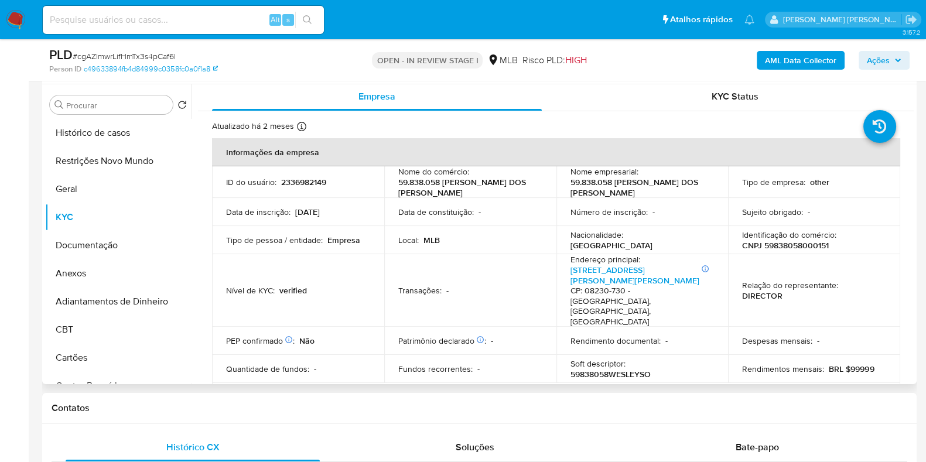
scroll to position [0, 0]
click at [767, 245] on p "CNPJ 59838058000151" at bounding box center [785, 247] width 87 height 11
copy p "59838058000151"
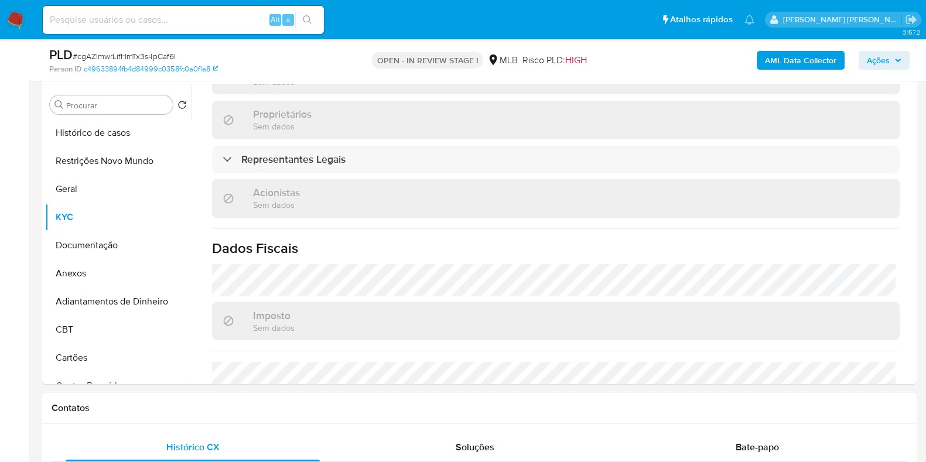
scroll to position [64, 0]
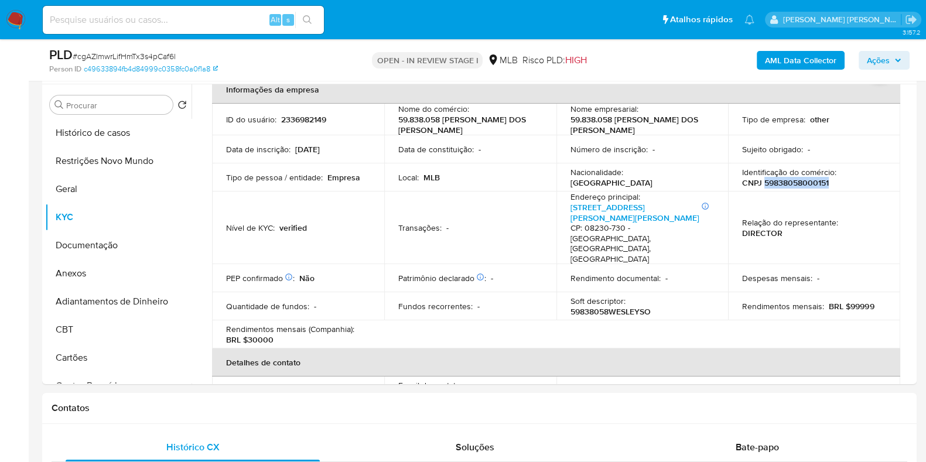
copy p "59838058000151"
click at [108, 159] on button "Restrições Novo Mundo" at bounding box center [113, 161] width 137 height 28
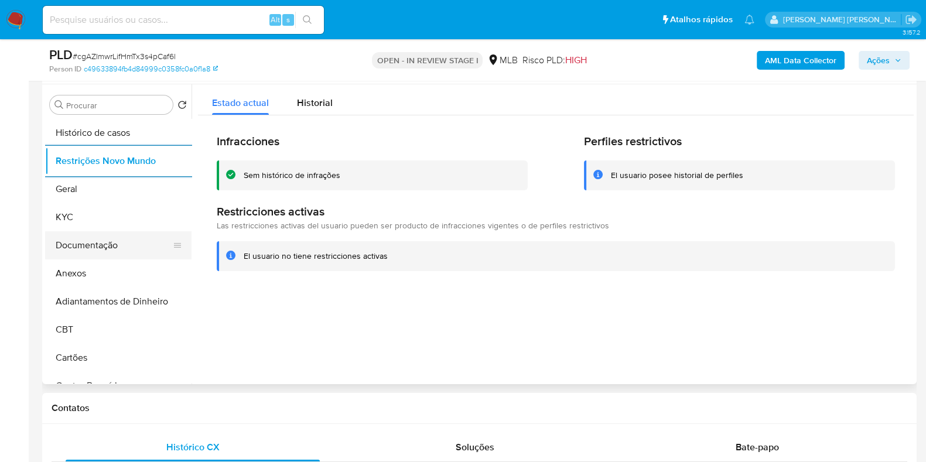
click at [132, 250] on button "Documentação" at bounding box center [113, 245] width 137 height 28
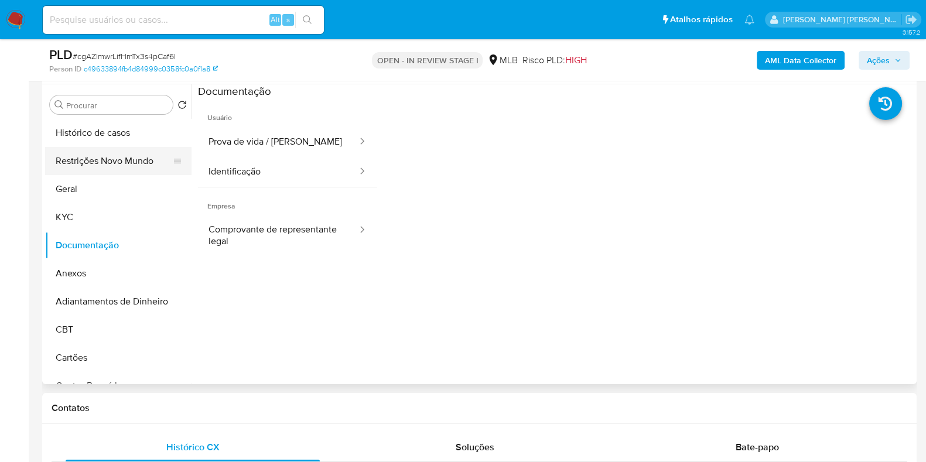
click at [105, 153] on button "Restrições Novo Mundo" at bounding box center [113, 161] width 137 height 28
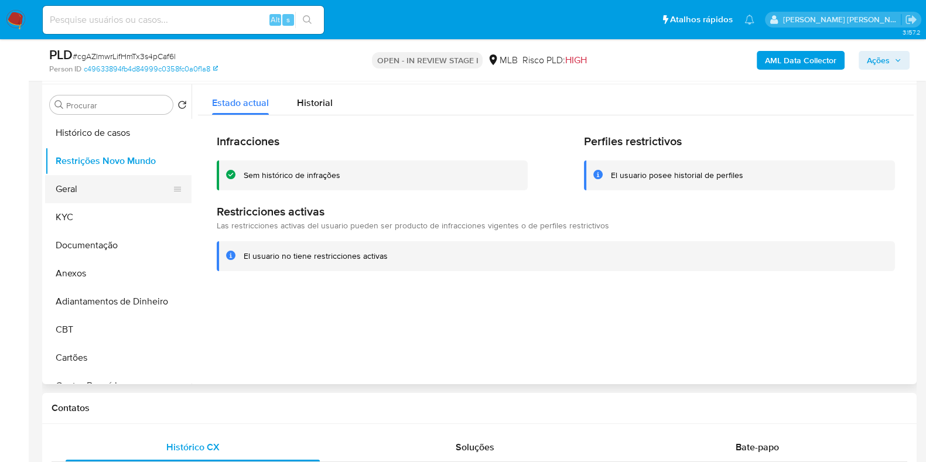
click at [59, 187] on button "Geral" at bounding box center [113, 189] width 137 height 28
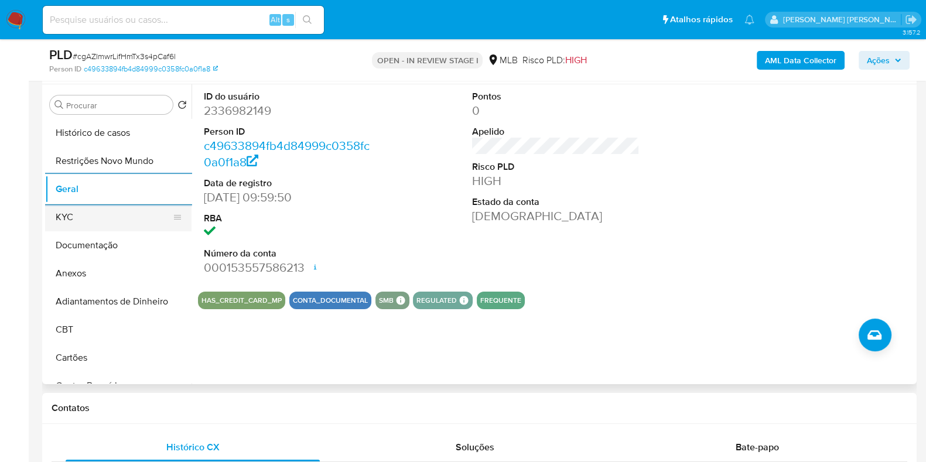
click at [76, 216] on button "KYC" at bounding box center [113, 217] width 137 height 28
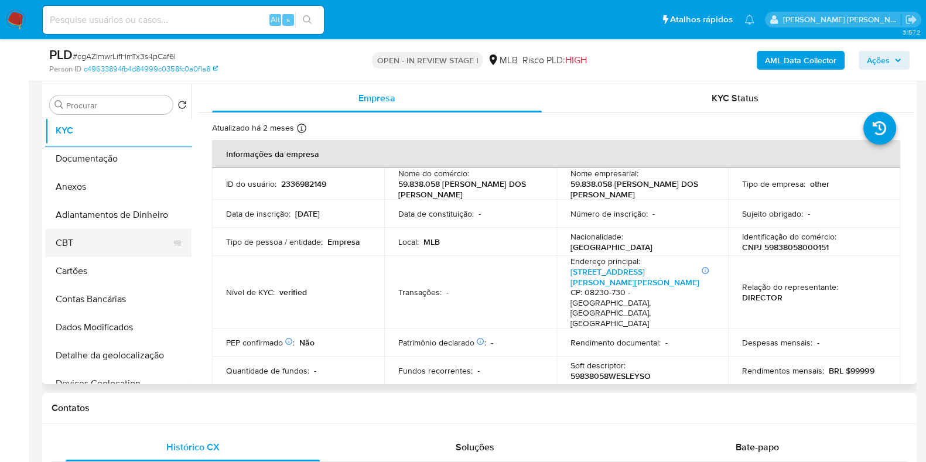
scroll to position [220, 0]
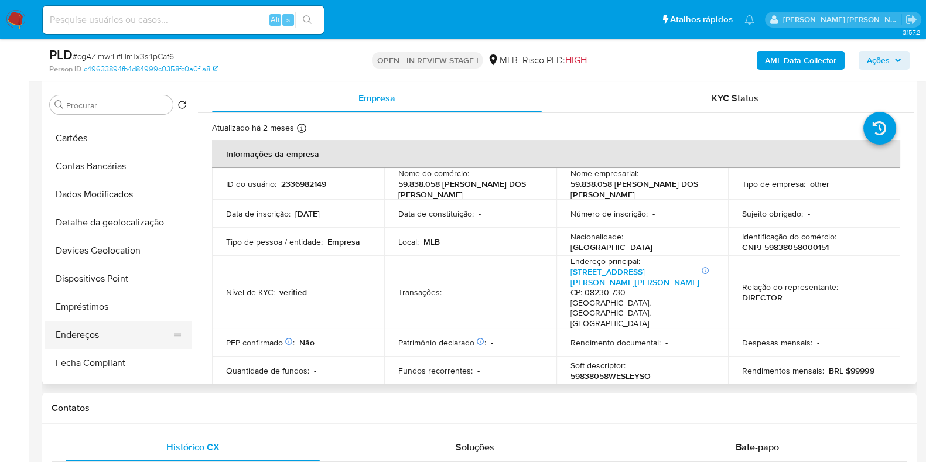
click at [80, 337] on button "Endereços" at bounding box center [113, 335] width 137 height 28
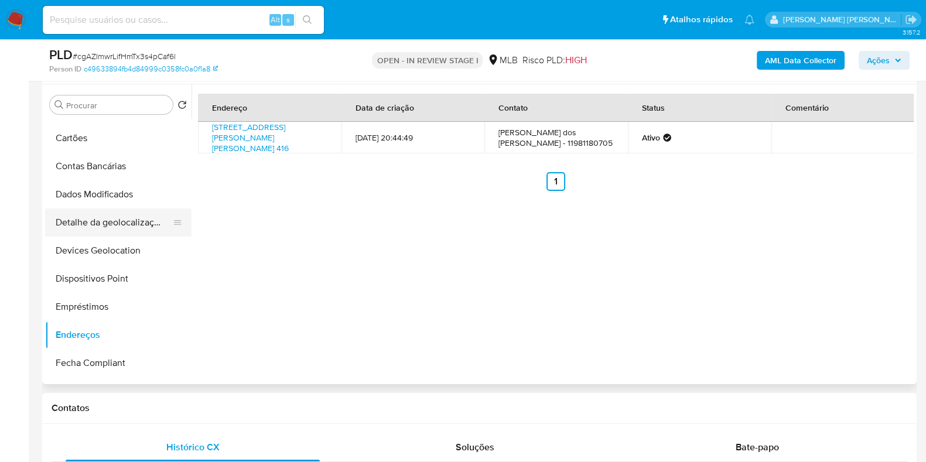
click at [131, 222] on button "Detalhe da geolocalização" at bounding box center [113, 222] width 137 height 28
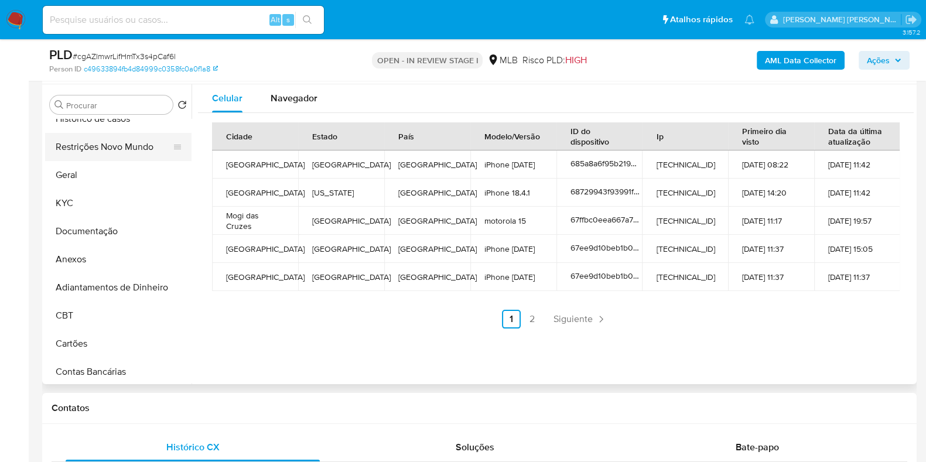
scroll to position [0, 0]
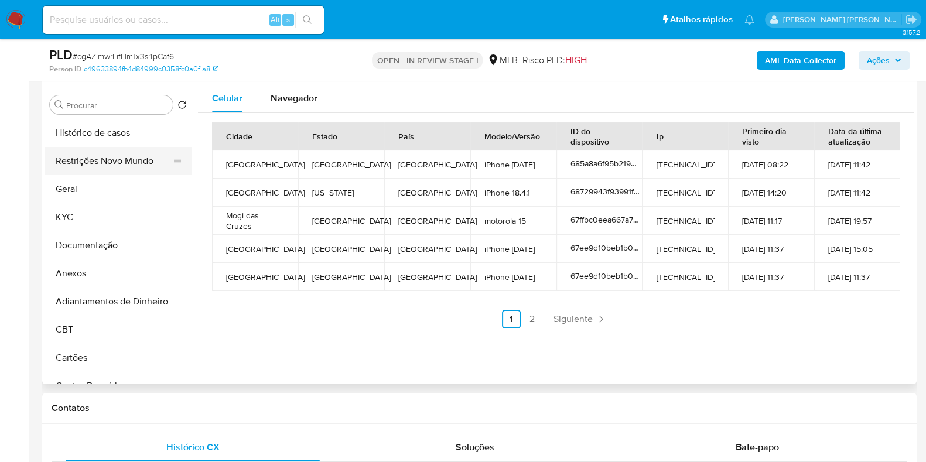
click at [111, 163] on button "Restrições Novo Mundo" at bounding box center [113, 161] width 137 height 28
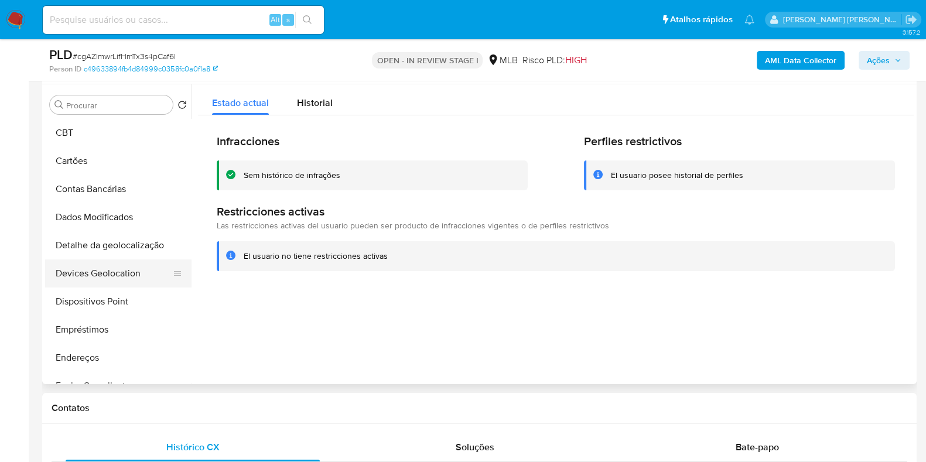
scroll to position [220, 0]
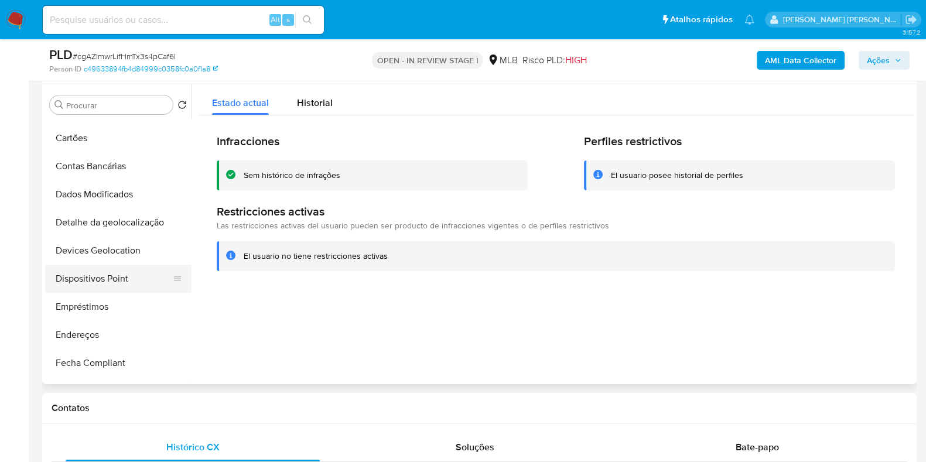
click at [110, 289] on button "Dispositivos Point" at bounding box center [113, 279] width 137 height 28
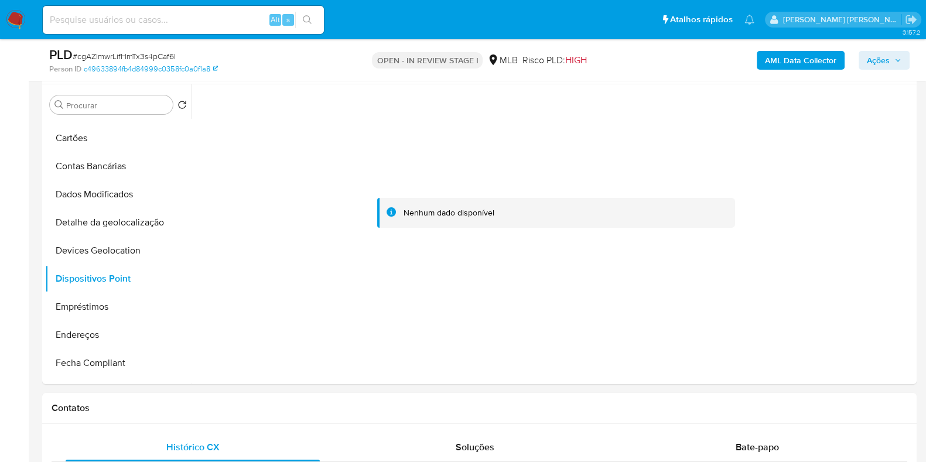
click at [786, 54] on b "AML Data Collector" at bounding box center [800, 60] width 71 height 19
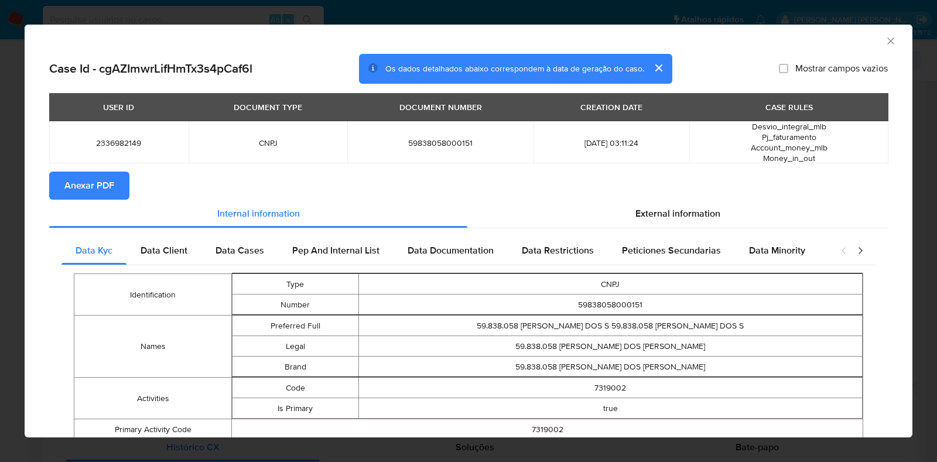
click at [107, 192] on span "Anexar PDF" at bounding box center [89, 186] width 50 height 26
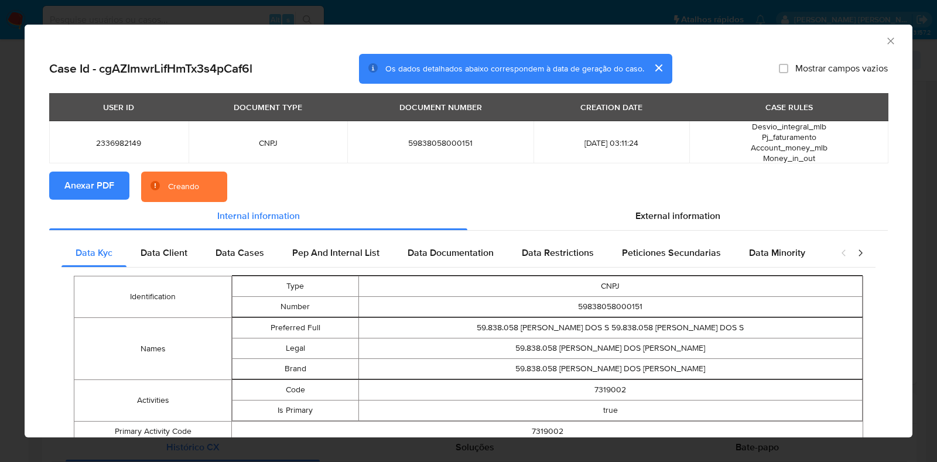
click at [11, 241] on div "AML Data Collector Case Id - cgAZImwrLifHmTx3s4pCaf6l Os dados detalhados abaix…" at bounding box center [468, 231] width 937 height 462
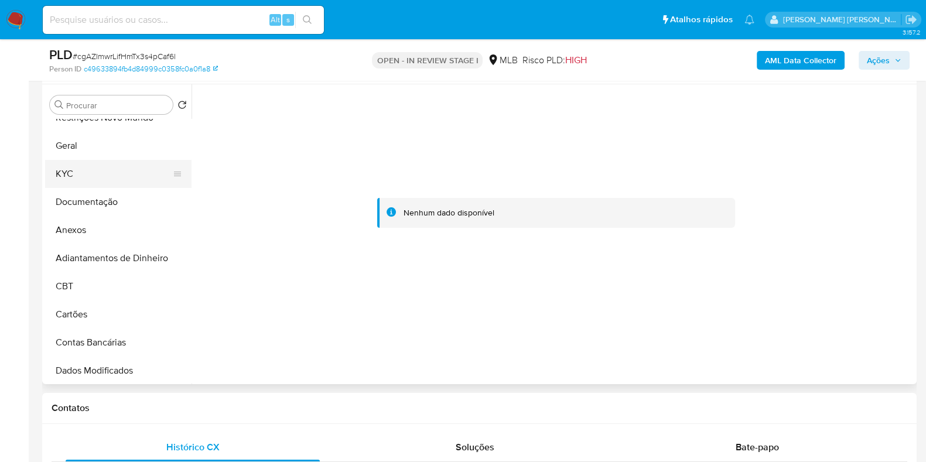
scroll to position [0, 0]
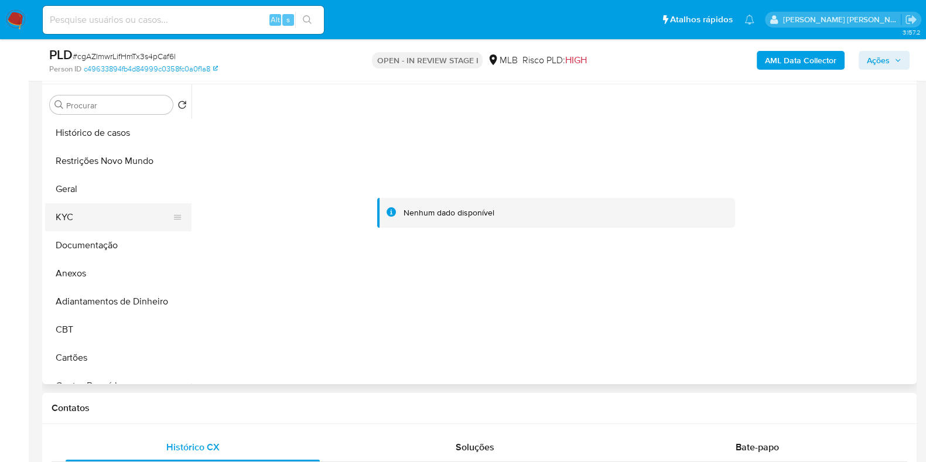
click at [91, 206] on button "KYC" at bounding box center [113, 217] width 137 height 28
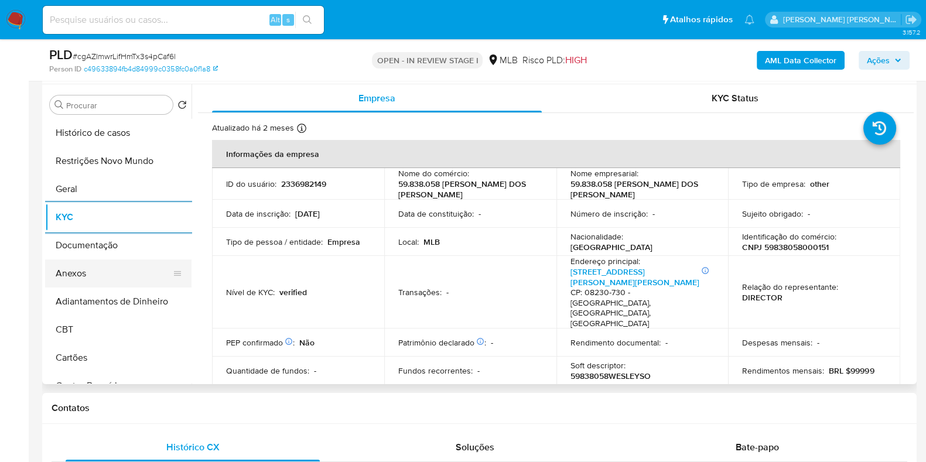
click at [81, 271] on button "Anexos" at bounding box center [113, 273] width 137 height 28
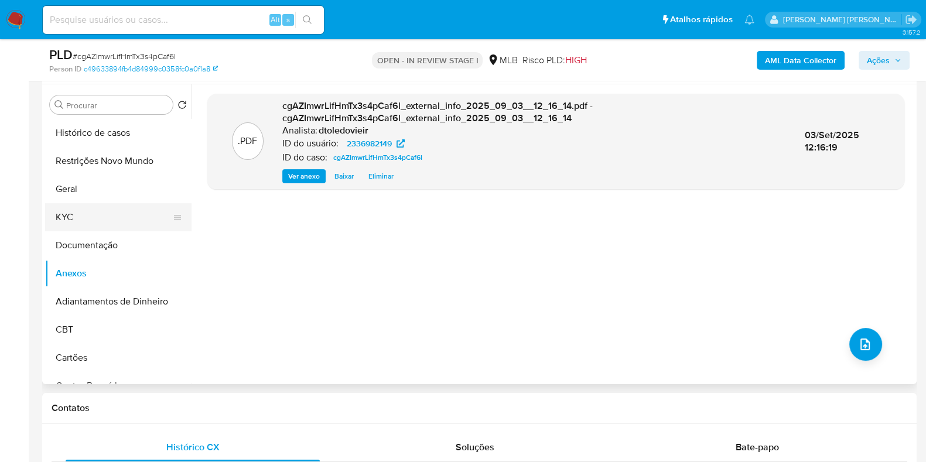
click at [112, 215] on button "KYC" at bounding box center [113, 217] width 137 height 28
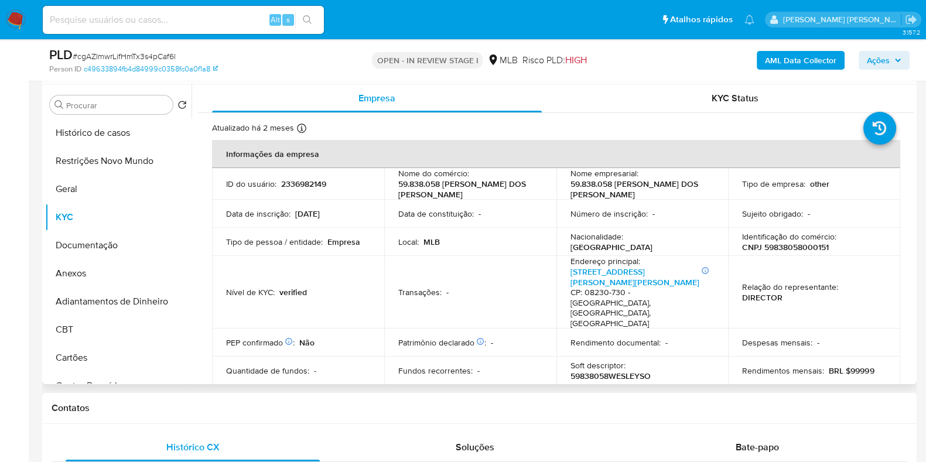
drag, startPoint x: 615, startPoint y: 200, endPoint x: 561, endPoint y: 184, distance: 56.1
click at [567, 187] on tbody "ID do usuário : 2336982149 Nome do comércio : 59.838.058 WESLEY SOARES DOS SANT…" at bounding box center [556, 290] width 688 height 245
drag, startPoint x: 562, startPoint y: 183, endPoint x: 612, endPoint y: 194, distance: 51.4
click at [612, 194] on td "Nome empresarial : 59.838.058 WESLEY SOARES DOS SANTOS" at bounding box center [642, 184] width 172 height 32
copy p "59.838.058 WESLEY SOARES DOS SANTOS"
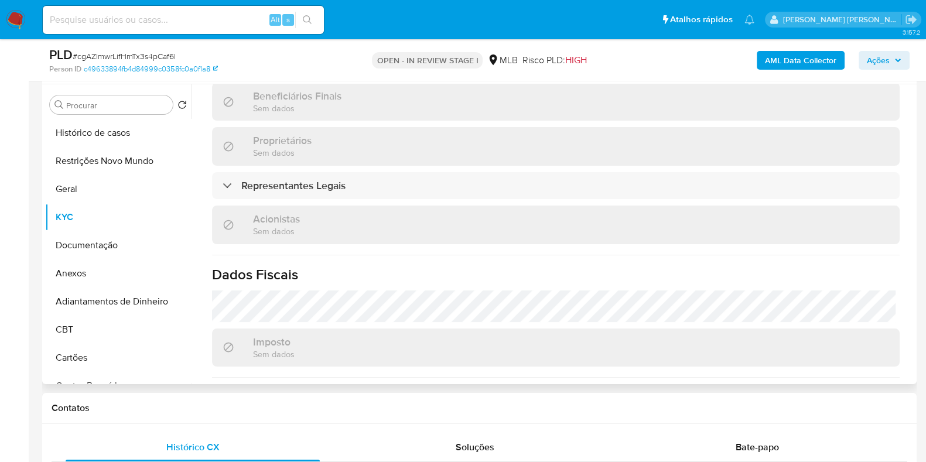
scroll to position [650, 0]
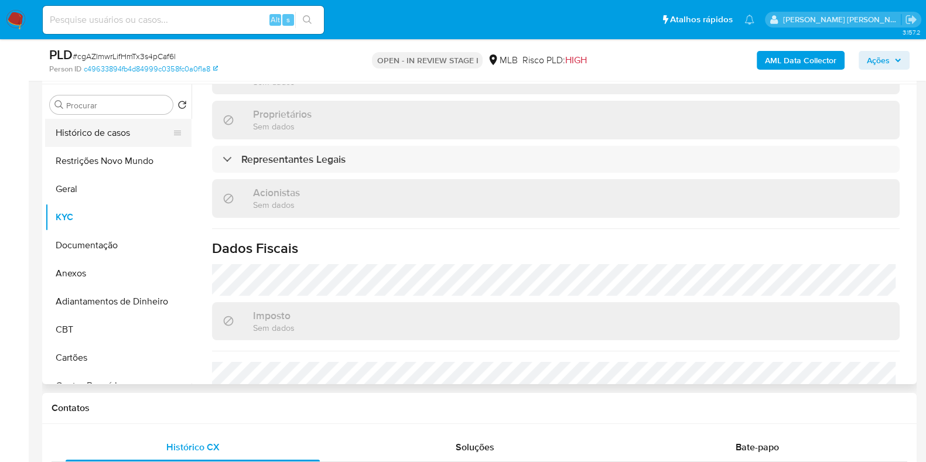
click at [81, 126] on button "Histórico de casos" at bounding box center [113, 133] width 137 height 28
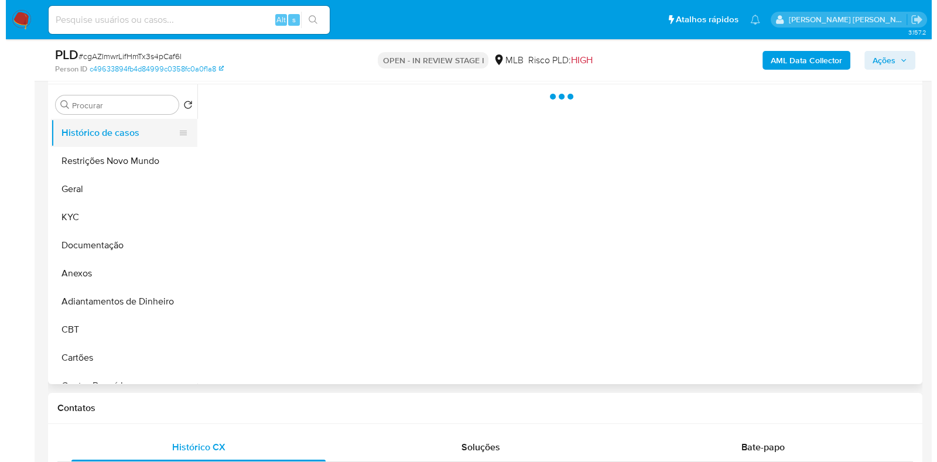
scroll to position [0, 0]
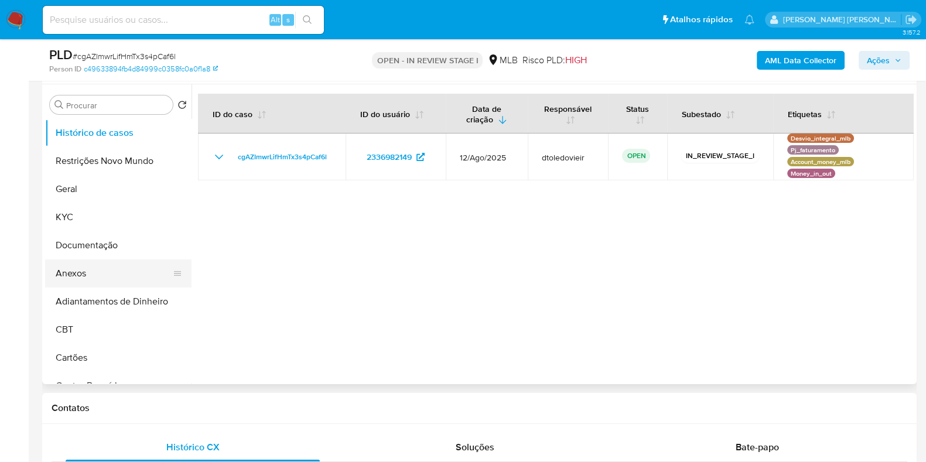
click at [114, 267] on button "Anexos" at bounding box center [113, 273] width 137 height 28
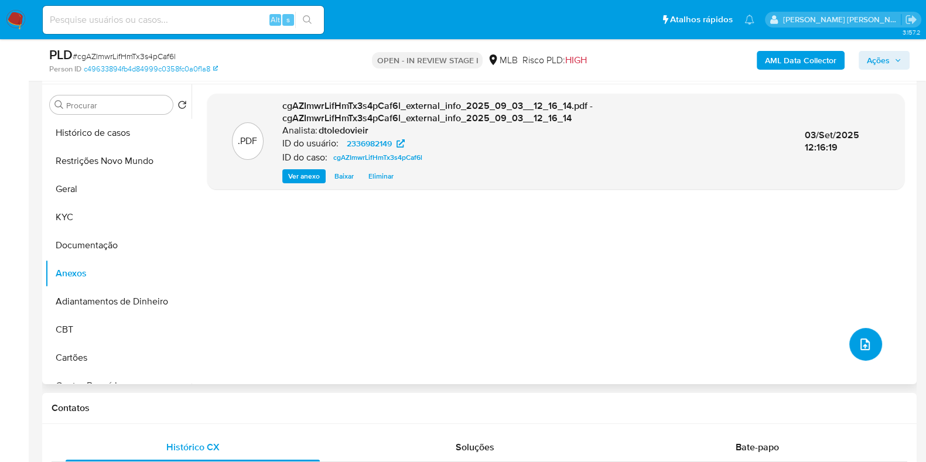
click at [851, 344] on button "upload-file" at bounding box center [865, 344] width 33 height 33
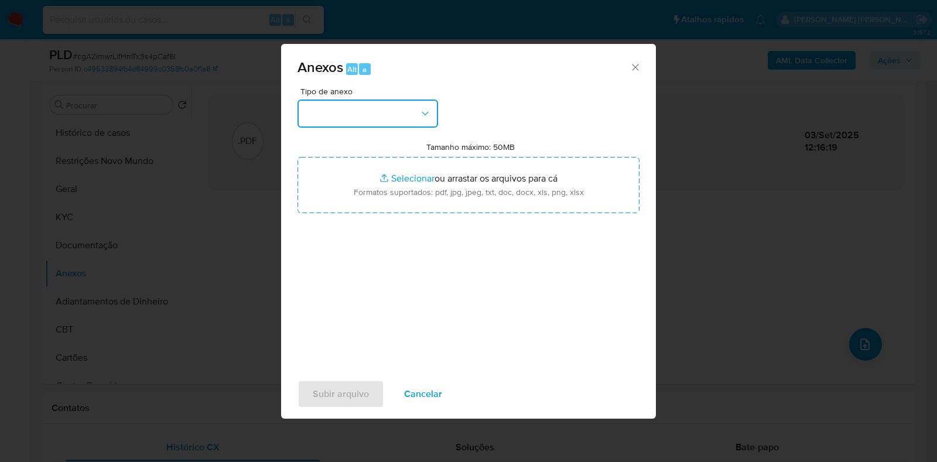
click at [389, 124] on button "button" at bounding box center [367, 114] width 140 height 28
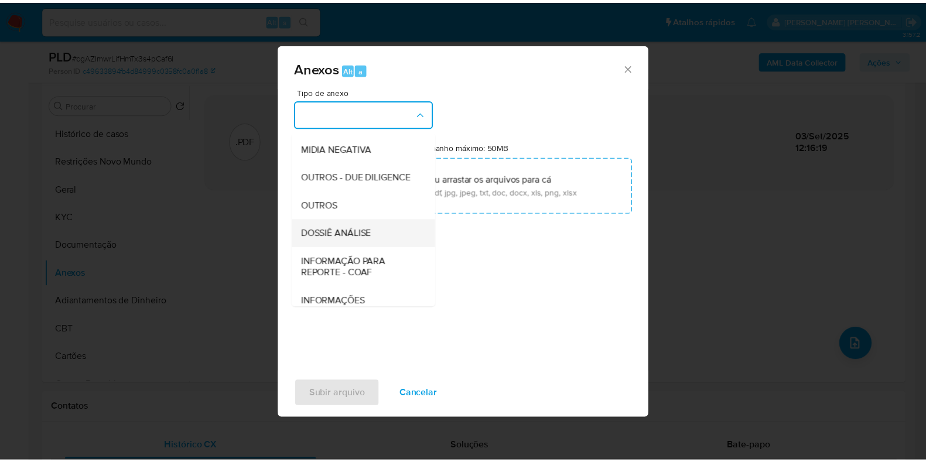
scroll to position [180, 0]
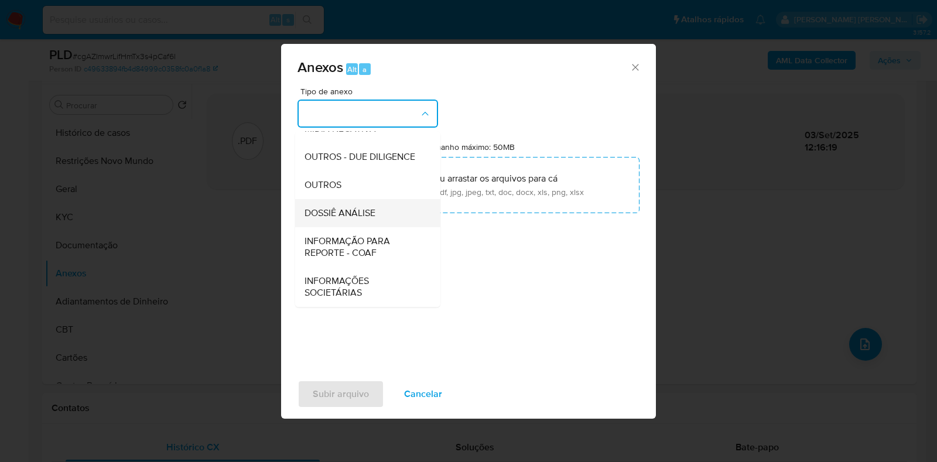
click at [357, 207] on span "DOSSIÊ ANÁLISE" at bounding box center [339, 213] width 71 height 12
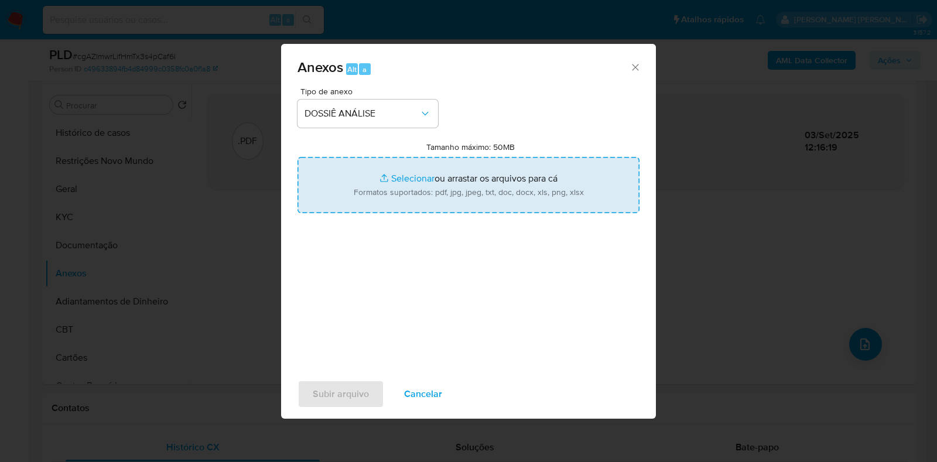
type input "C:\fakepath\SAR - CNPJ 59838058000151 - 59.838.058 WESLEY SOARES DOS SANTOS.pdf"
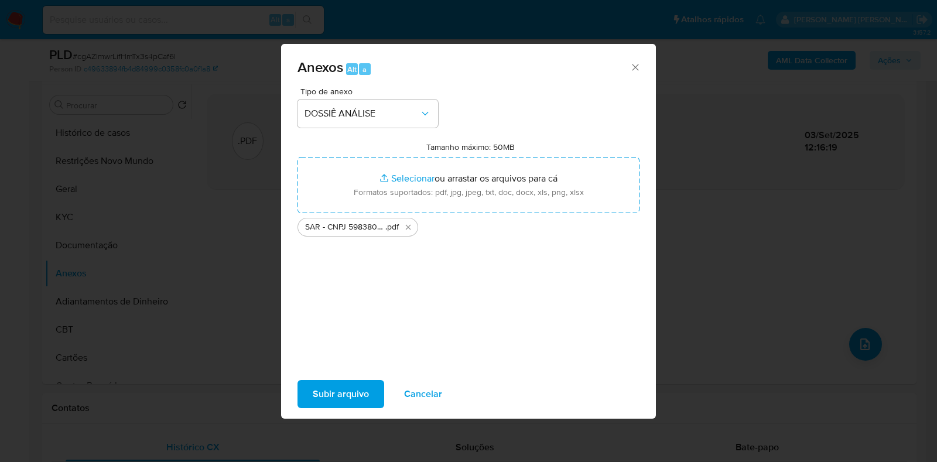
click at [348, 397] on span "Subir arquivo" at bounding box center [341, 394] width 56 height 26
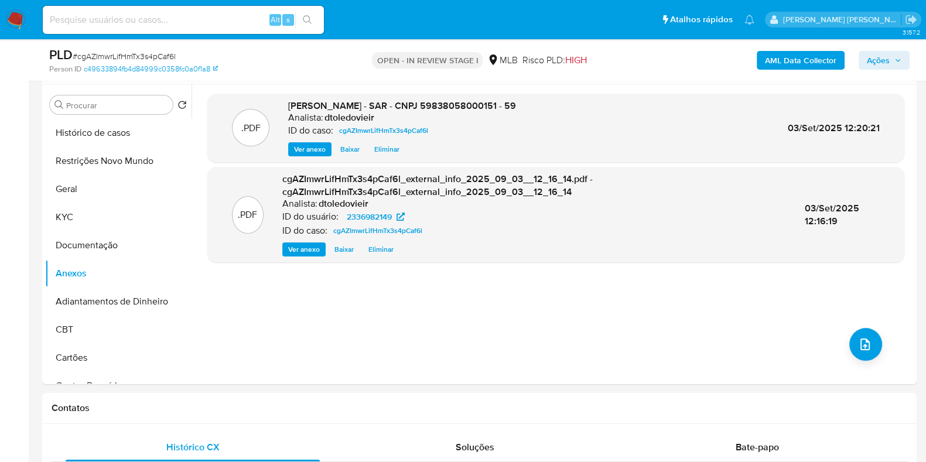
click at [865, 66] on button "Ações" at bounding box center [883, 60] width 51 height 19
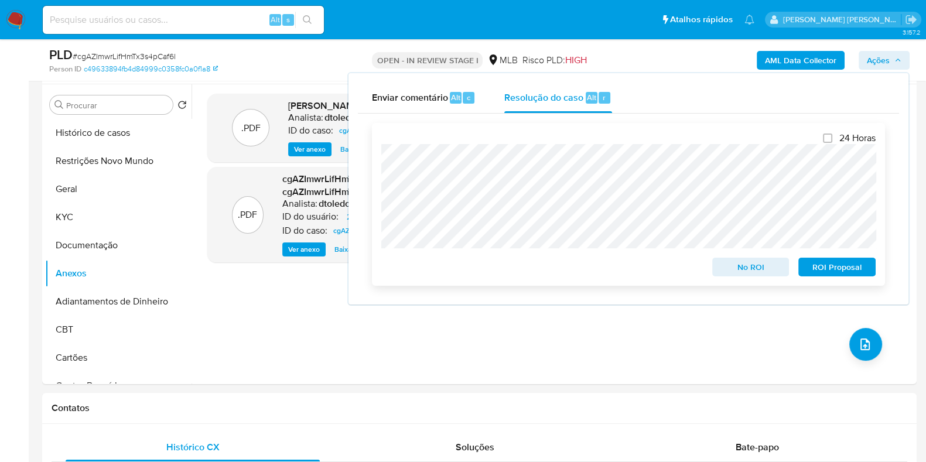
click at [863, 266] on span "ROI Proposal" at bounding box center [836, 267] width 61 height 16
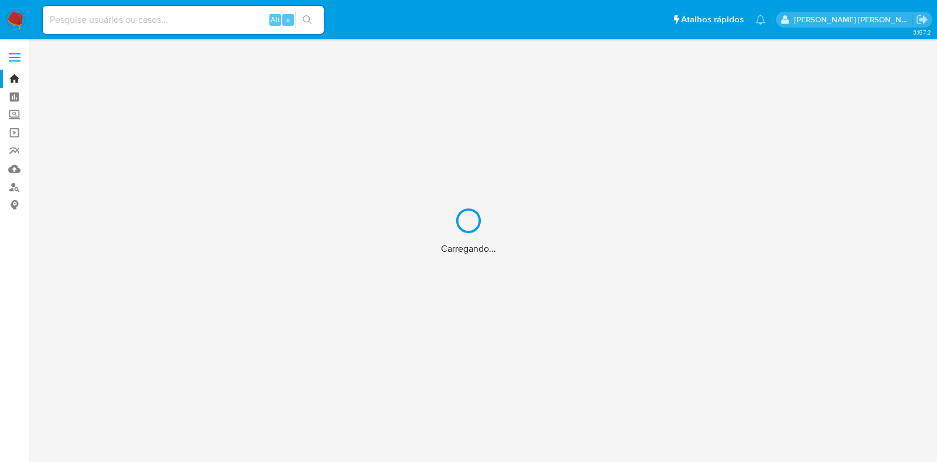
click at [197, 19] on div "Carregando..." at bounding box center [468, 231] width 937 height 462
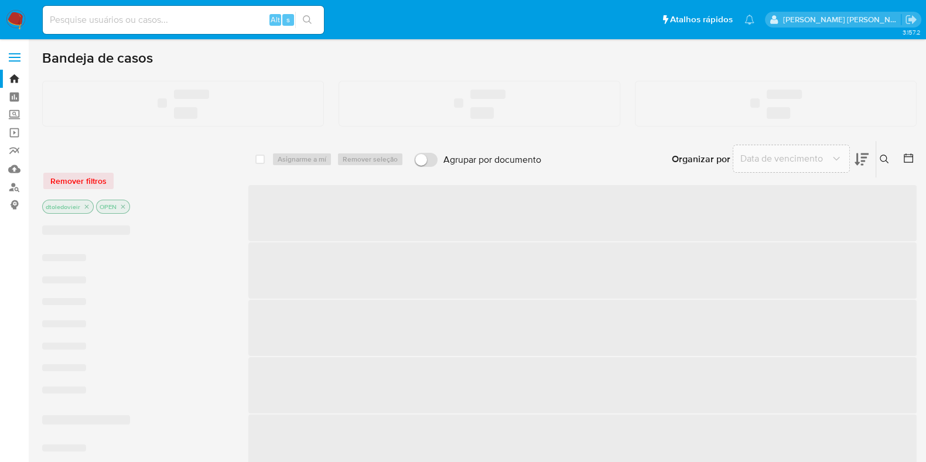
click at [187, 20] on input at bounding box center [183, 19] width 281 height 15
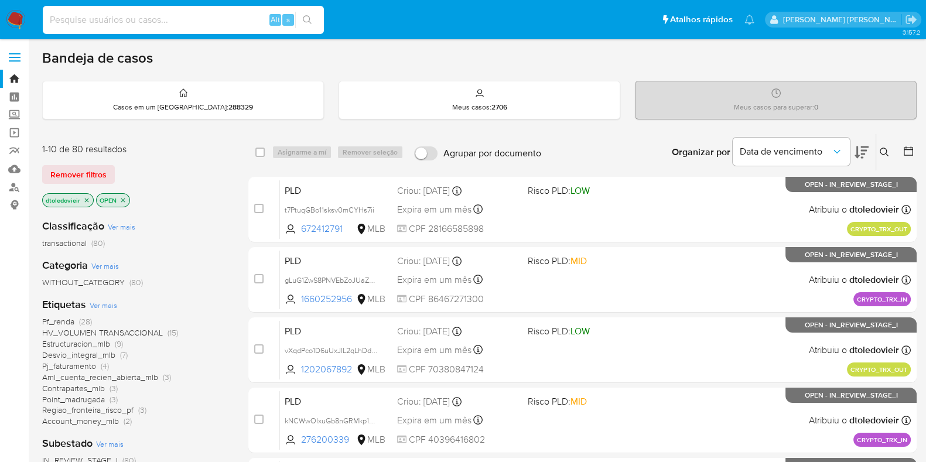
paste input "1325027440"
type input "1325027440"
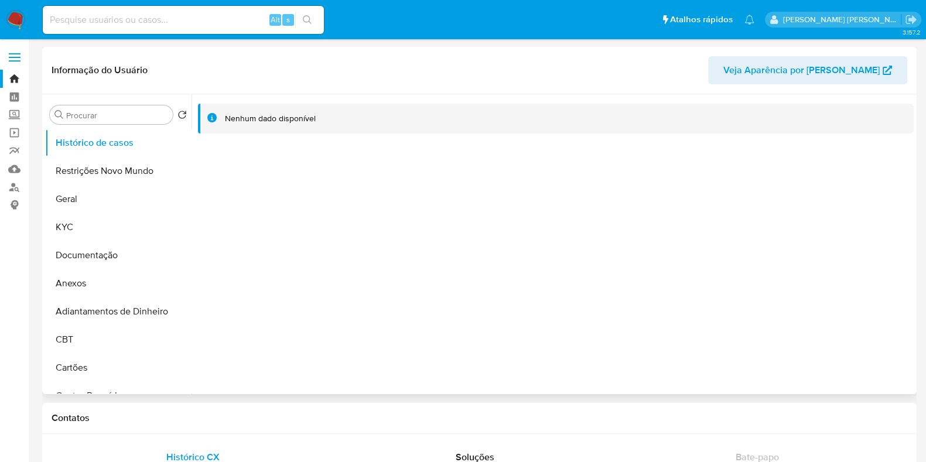
select select "10"
click at [212, 15] on input at bounding box center [183, 19] width 281 height 15
paste input "2052059891"
type input "2052059891"
select select "10"
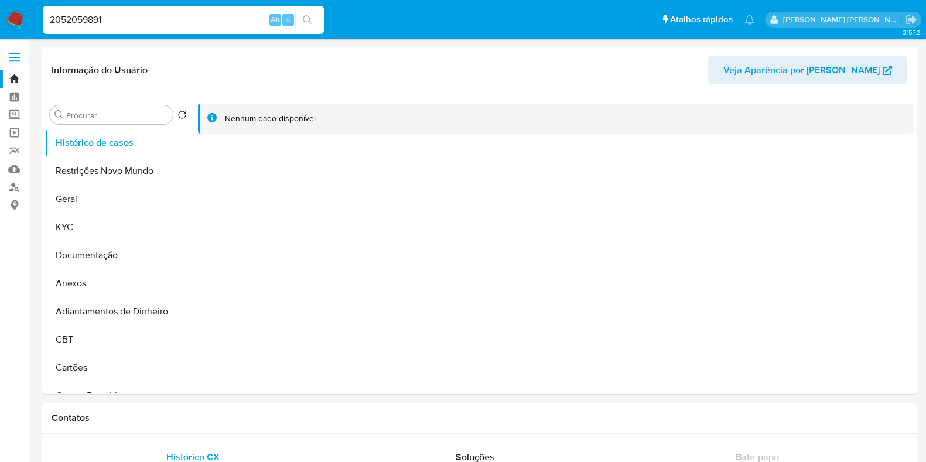
click at [222, 15] on input "2052059891" at bounding box center [183, 19] width 281 height 15
paste input "26897713"
type input "226897713"
select select "10"
click at [188, 25] on input "226897713" at bounding box center [183, 19] width 281 height 15
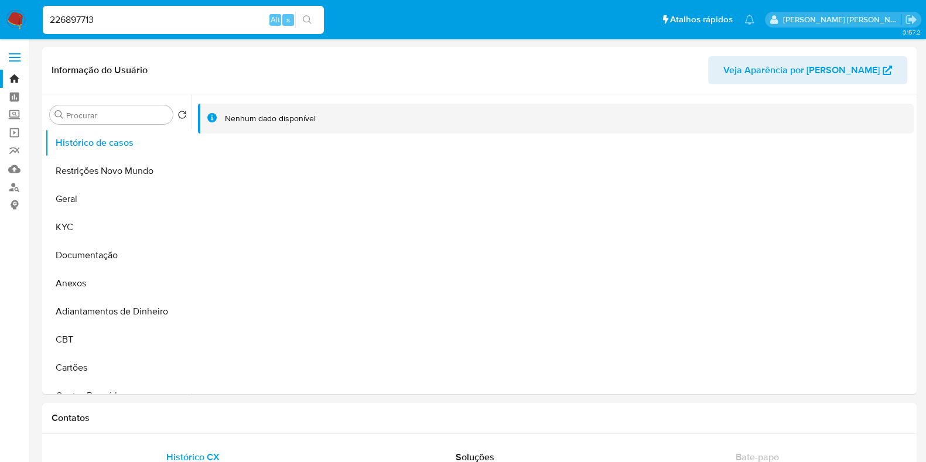
paste input "578106779"
type input "578106779"
select select "10"
click at [203, 19] on input "578106779" at bounding box center [183, 19] width 281 height 15
paste input "1115982386"
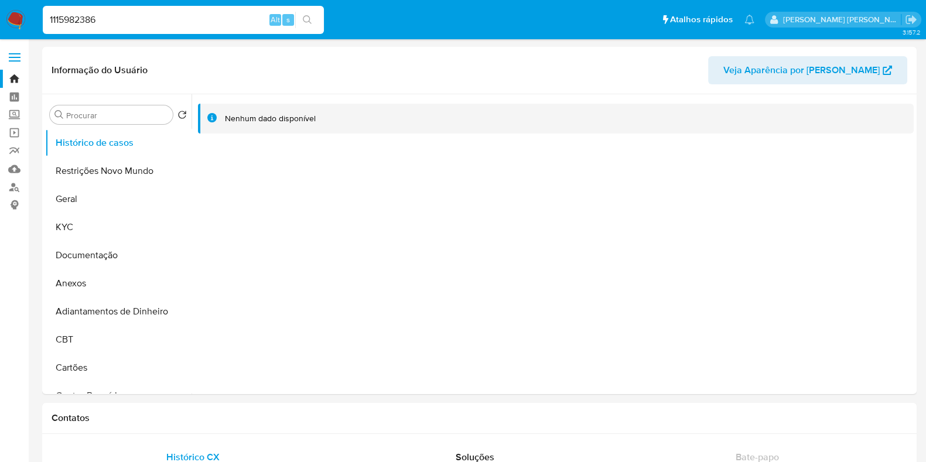
type input "1115982386"
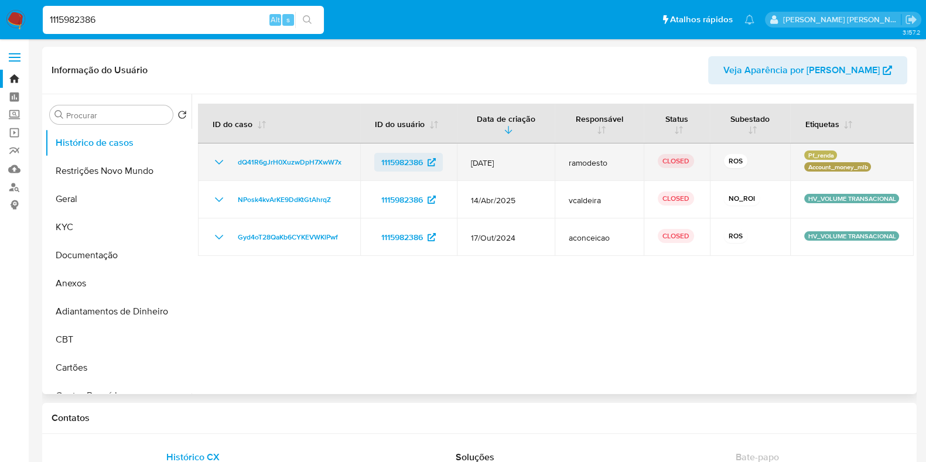
select select "10"
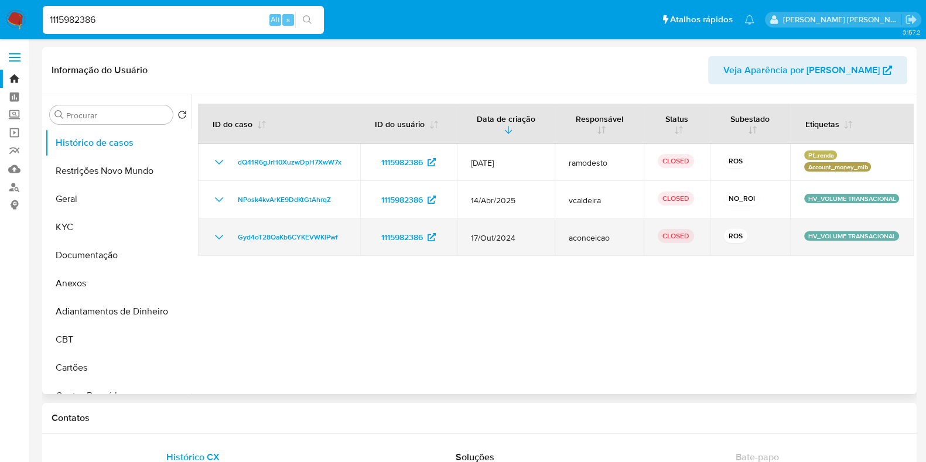
click at [212, 237] on icon "Mostrar/Ocultar" at bounding box center [219, 237] width 14 height 14
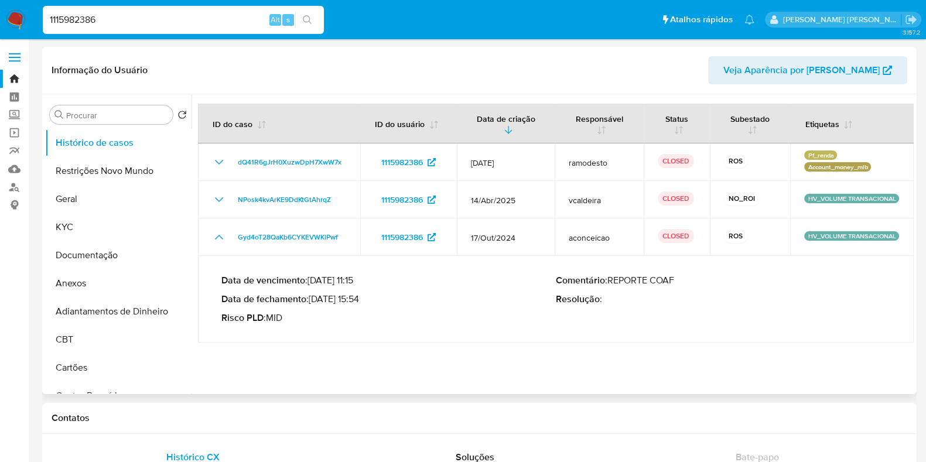
drag, startPoint x: 358, startPoint y: 300, endPoint x: 314, endPoint y: 298, distance: 44.5
click at [314, 298] on p "Data de fechamento : 30/10/2024 15:54" at bounding box center [388, 299] width 334 height 12
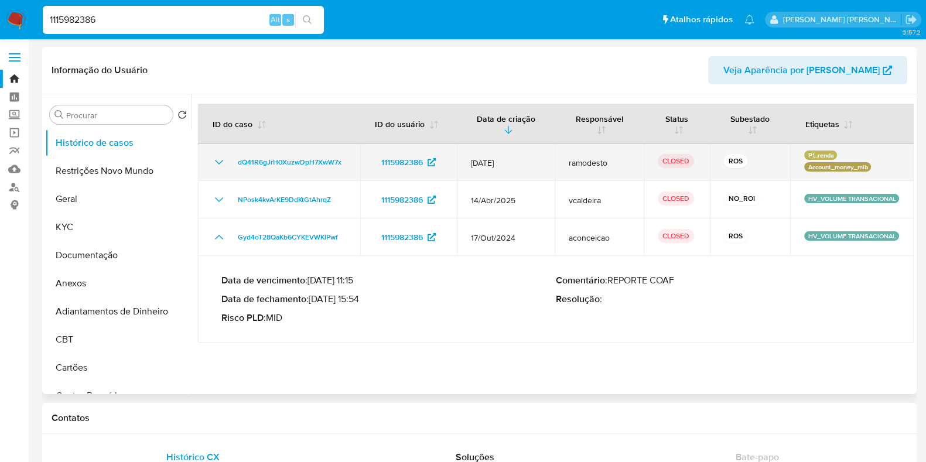
click at [220, 164] on icon "Mostrar/Ocultar" at bounding box center [219, 162] width 14 height 14
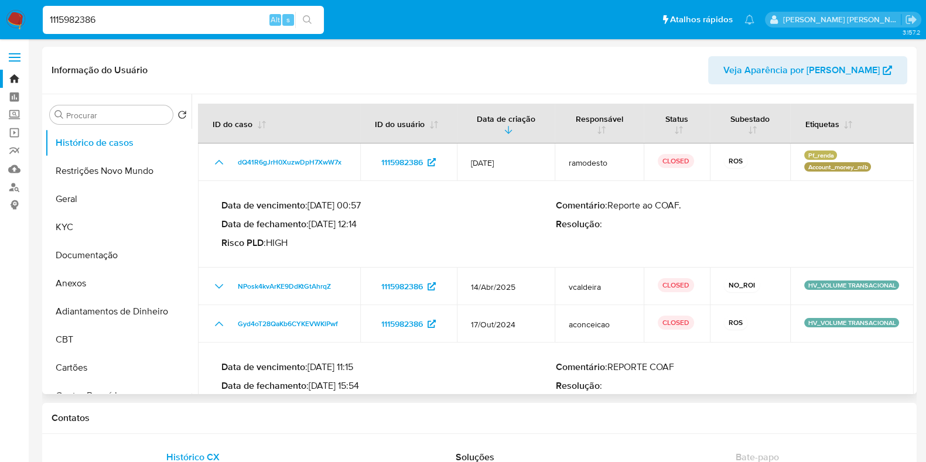
drag, startPoint x: 359, startPoint y: 222, endPoint x: 313, endPoint y: 224, distance: 46.3
click at [313, 224] on p "Data de fechamento : 19/08/2025 12:14" at bounding box center [388, 224] width 334 height 12
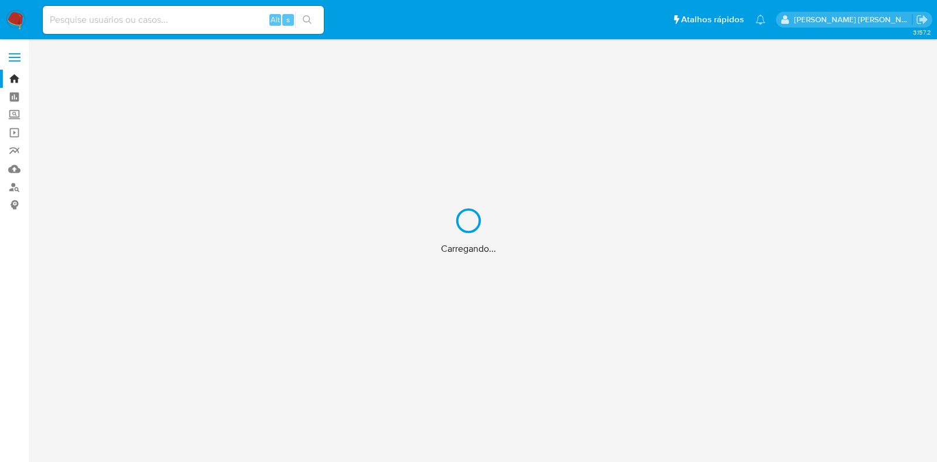
click at [125, 28] on div "Carregando..." at bounding box center [468, 231] width 937 height 462
click at [124, 19] on div "Carregando..." at bounding box center [468, 231] width 937 height 462
click at [131, 16] on div "Carregando..." at bounding box center [468, 231] width 937 height 462
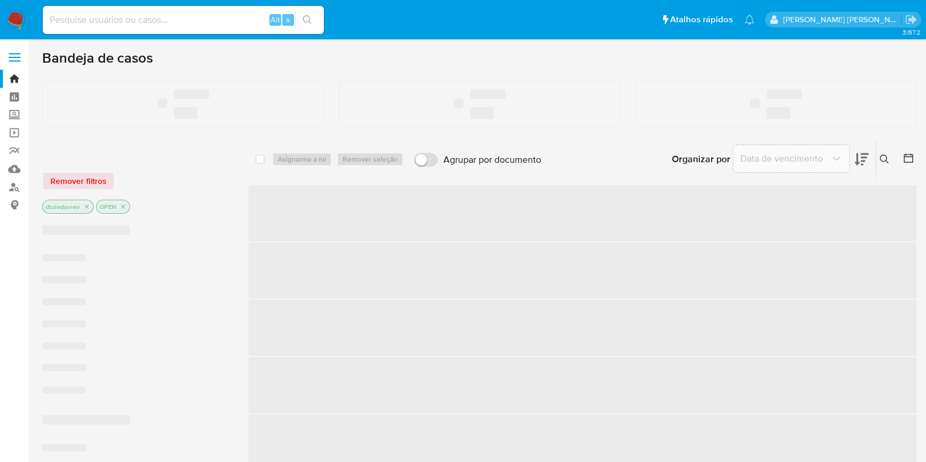
click at [131, 16] on input at bounding box center [183, 19] width 281 height 15
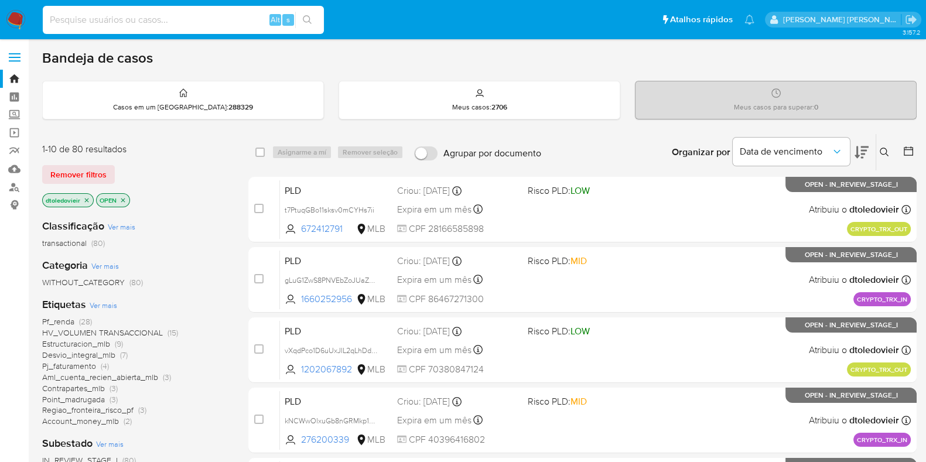
paste input "1467893364"
type input "1467893364"
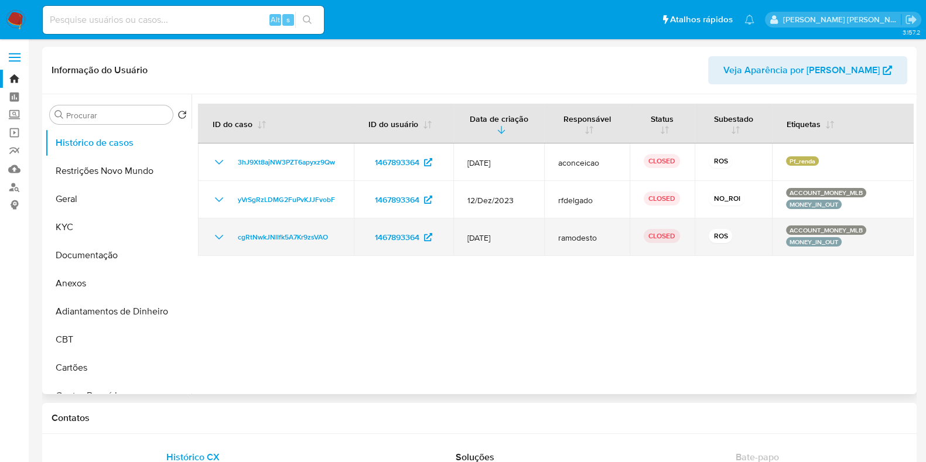
select select "10"
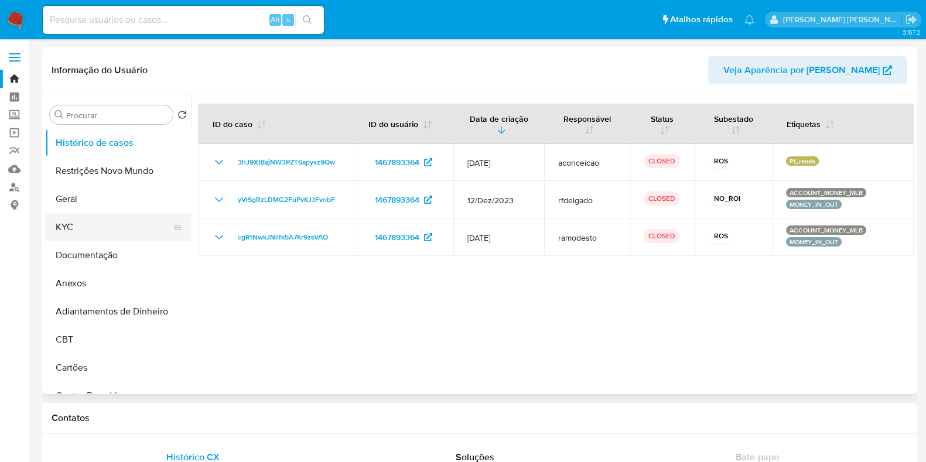
click at [98, 232] on button "KYC" at bounding box center [113, 227] width 137 height 28
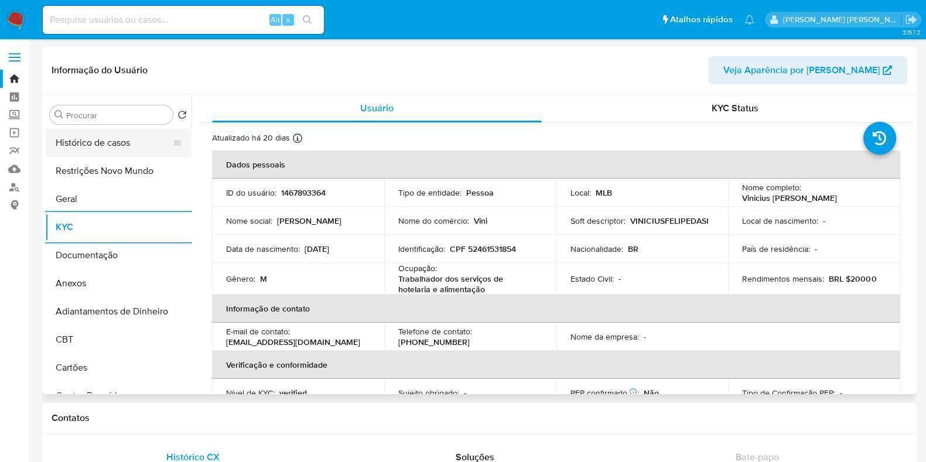
click at [102, 138] on button "Histórico de casos" at bounding box center [113, 143] width 137 height 28
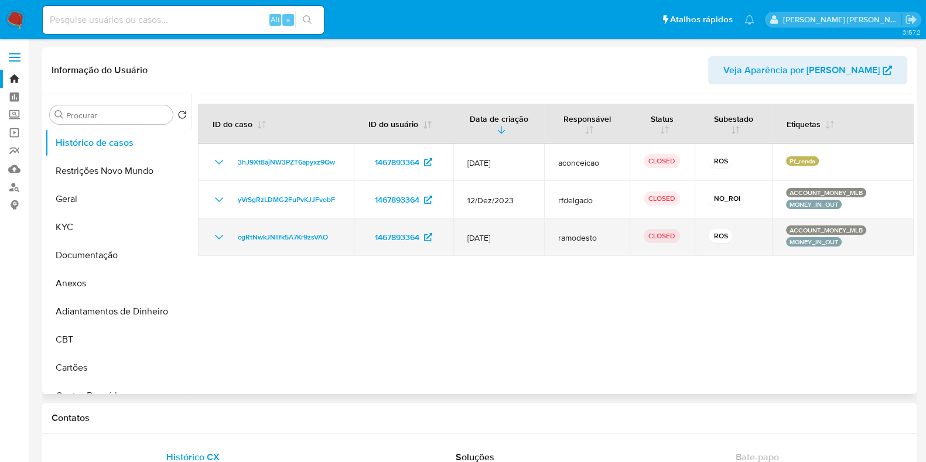
click at [213, 239] on icon "Mostrar/Ocultar" at bounding box center [219, 237] width 14 height 14
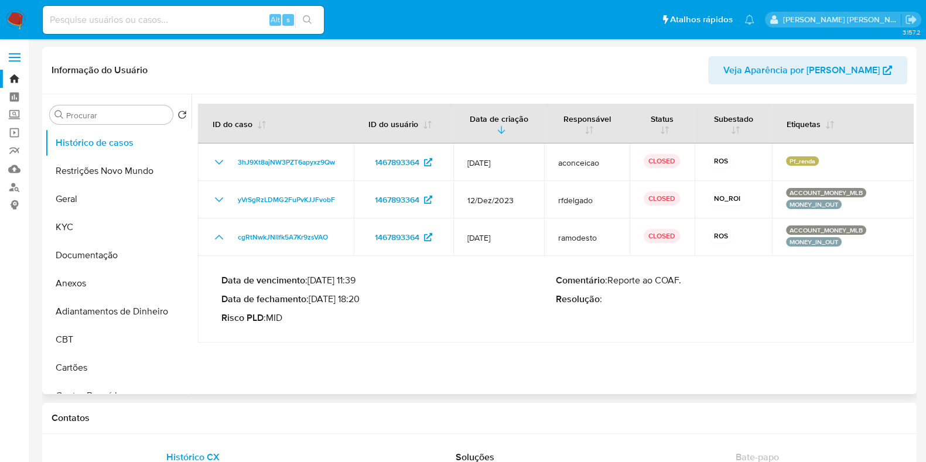
drag, startPoint x: 358, startPoint y: 301, endPoint x: 311, endPoint y: 303, distance: 46.3
click at [311, 303] on p "Data de fechamento : [DATE] 18:20" at bounding box center [388, 299] width 334 height 12
drag, startPoint x: 313, startPoint y: 303, endPoint x: 356, endPoint y: 303, distance: 43.3
click at [356, 303] on p "Data de fechamento : 15/12/2023 18:20" at bounding box center [388, 299] width 334 height 12
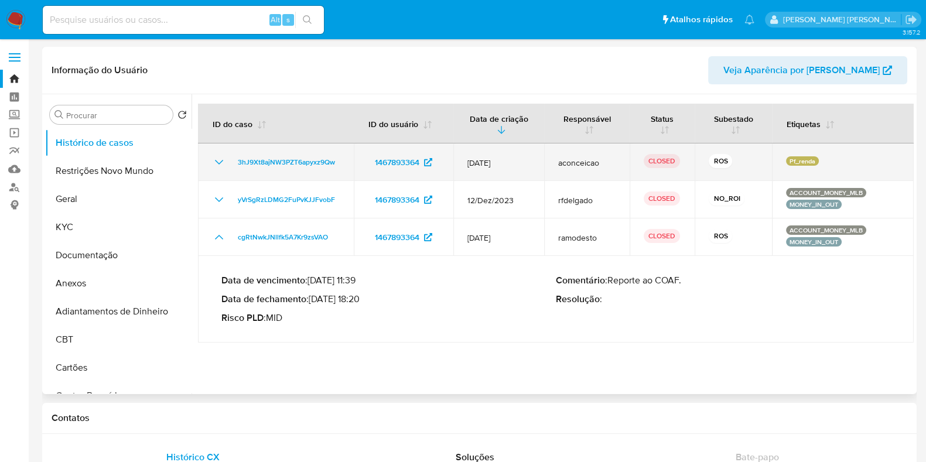
click at [217, 164] on icon "Mostrar/Ocultar" at bounding box center [219, 162] width 14 height 14
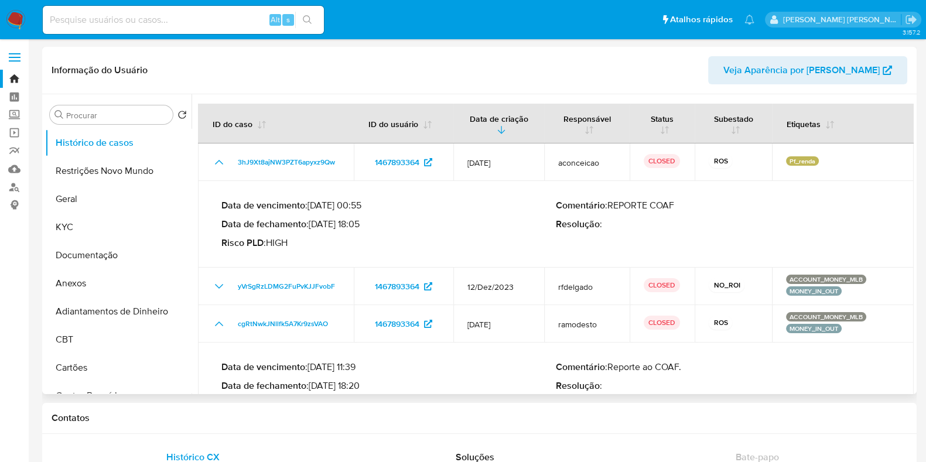
drag, startPoint x: 362, startPoint y: 221, endPoint x: 314, endPoint y: 225, distance: 48.8
click at [314, 225] on p "Data de fechamento : 29/07/2025 18:05" at bounding box center [388, 224] width 334 height 12
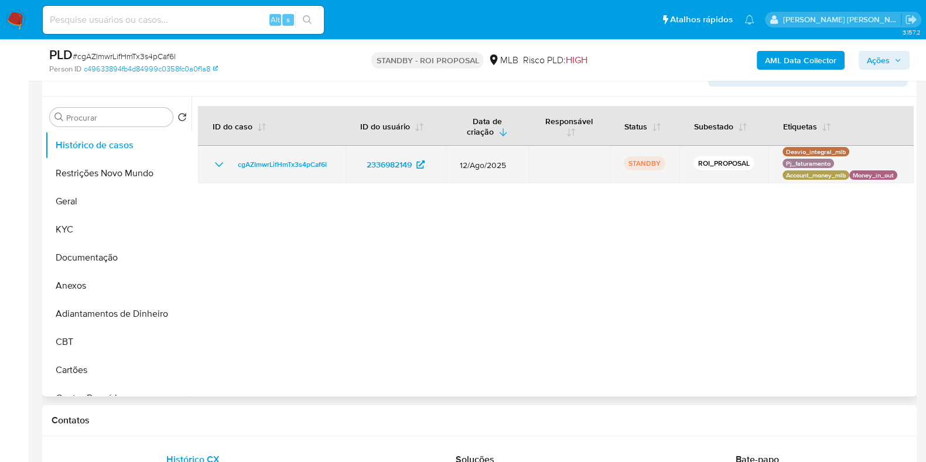
scroll to position [220, 0]
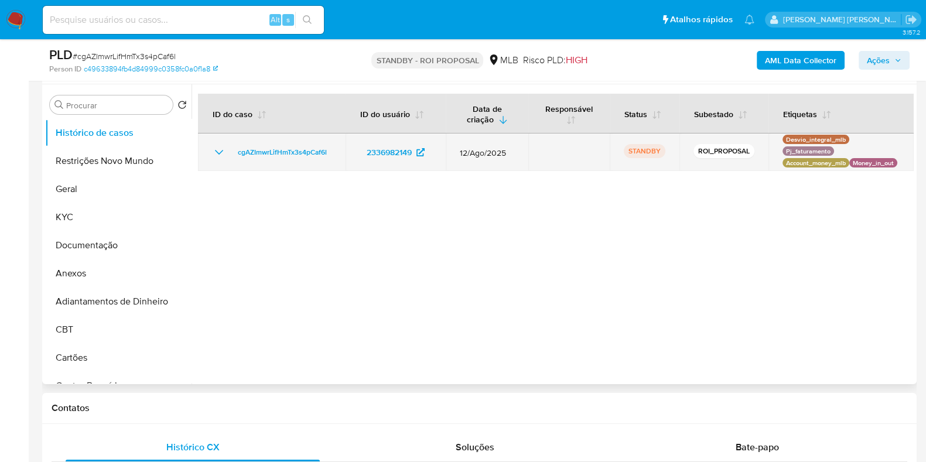
select select "10"
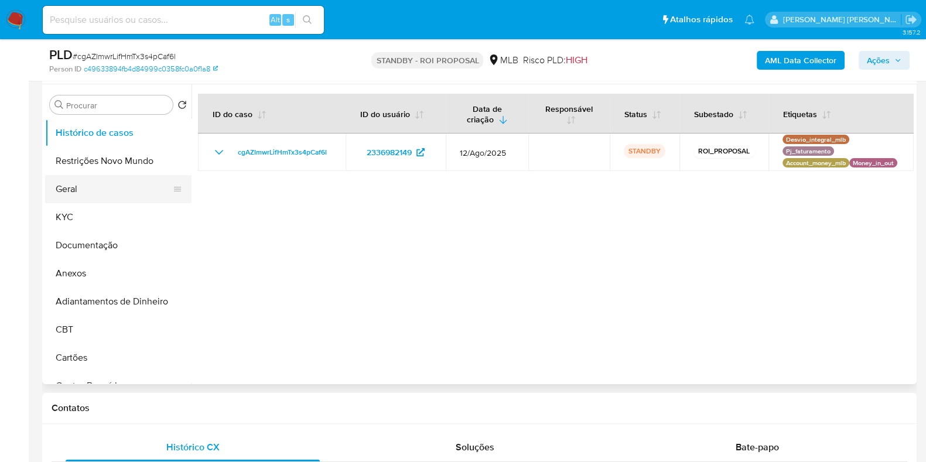
click at [83, 194] on button "Geral" at bounding box center [113, 189] width 137 height 28
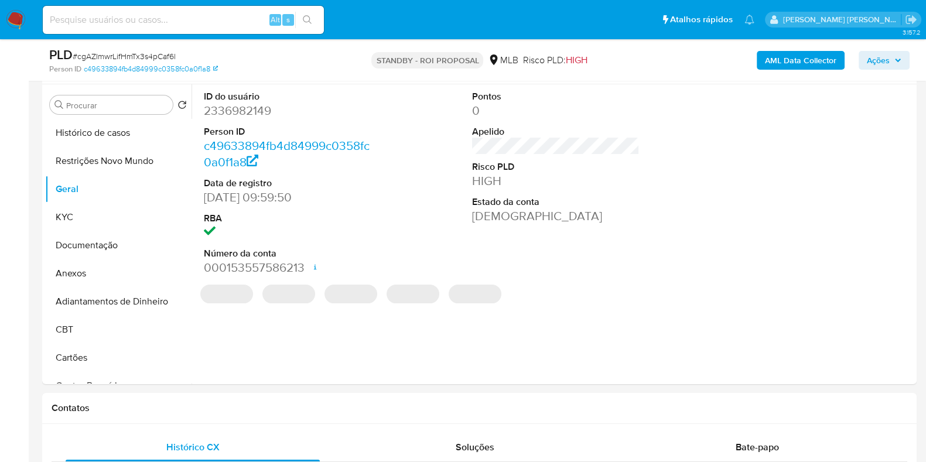
click at [249, 107] on dd "2336982149" at bounding box center [287, 110] width 167 height 16
copy dd "2336982149"
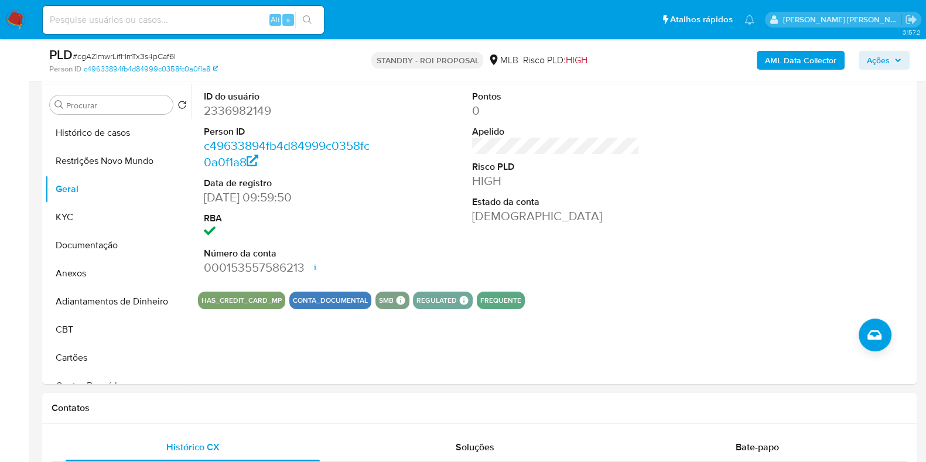
click at [165, 18] on input at bounding box center [183, 19] width 281 height 15
paste input "1170818987"
type input "1170818987"
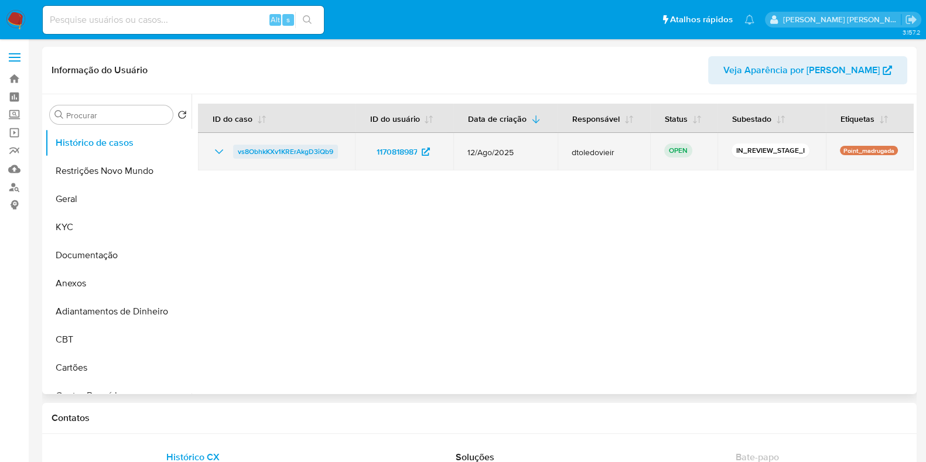
select select "10"
click at [261, 153] on span "vs8ObhkKXv1KRErAkgD3iQb9" at bounding box center [285, 152] width 95 height 14
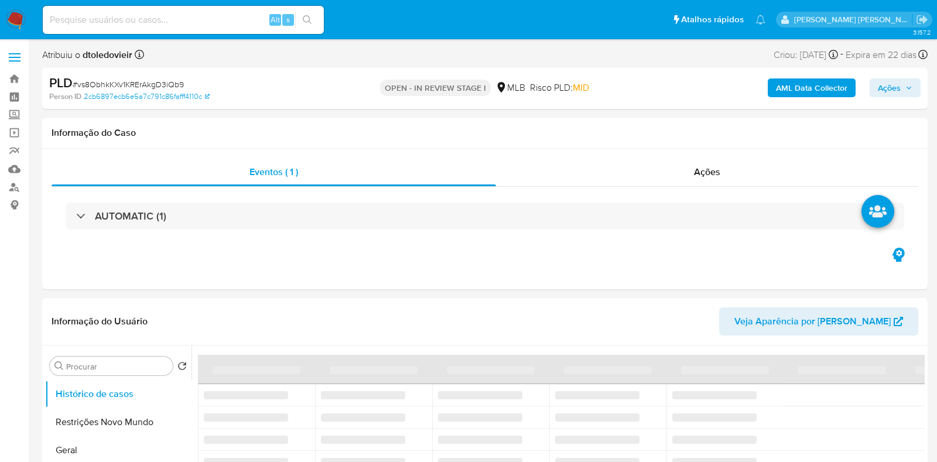
select select "10"
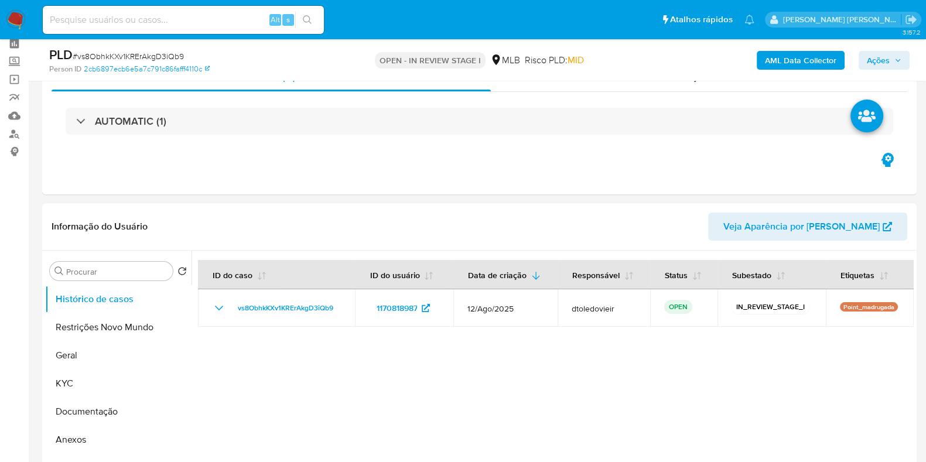
scroll to position [146, 0]
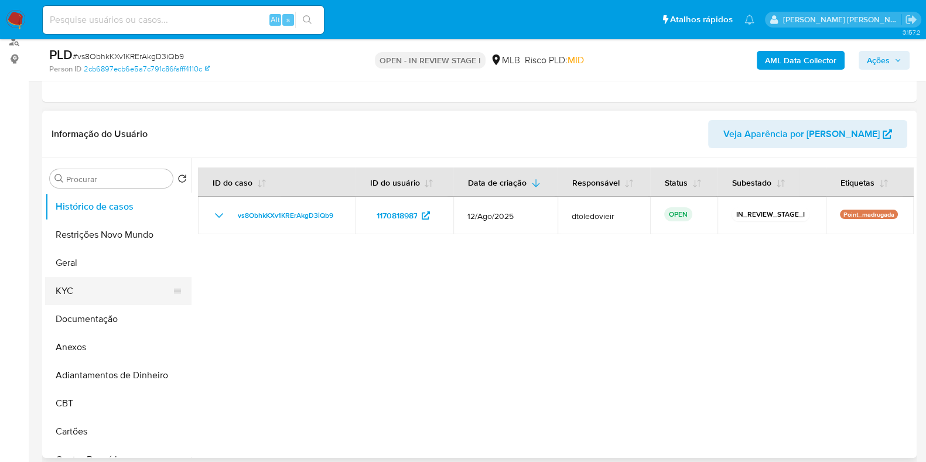
click at [105, 298] on button "KYC" at bounding box center [113, 291] width 137 height 28
